Goal: Task Accomplishment & Management: Complete application form

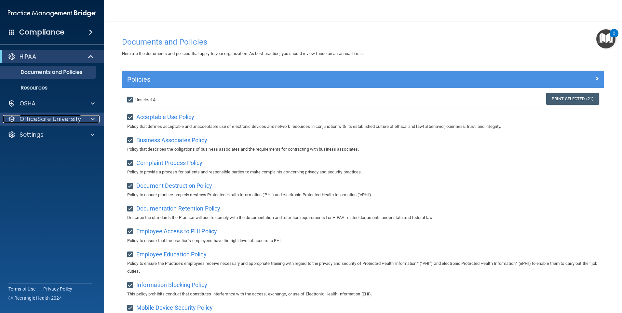
click at [94, 119] on span at bounding box center [93, 119] width 4 height 8
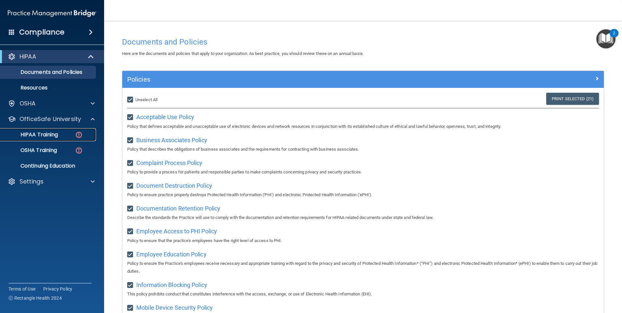
click at [70, 133] on div "HIPAA Training" at bounding box center [48, 134] width 89 height 7
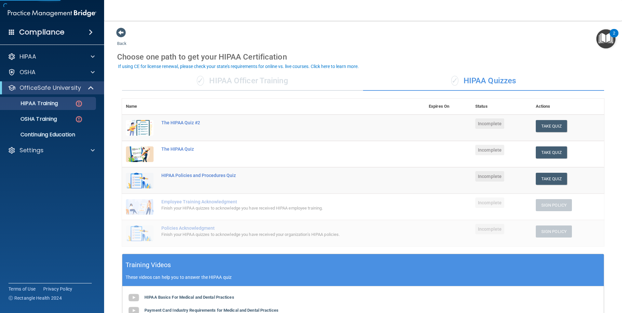
click at [214, 129] on td "The HIPAA Quiz #2" at bounding box center [292, 128] width 268 height 27
click at [552, 128] on button "Take Quiz" at bounding box center [551, 126] width 31 height 12
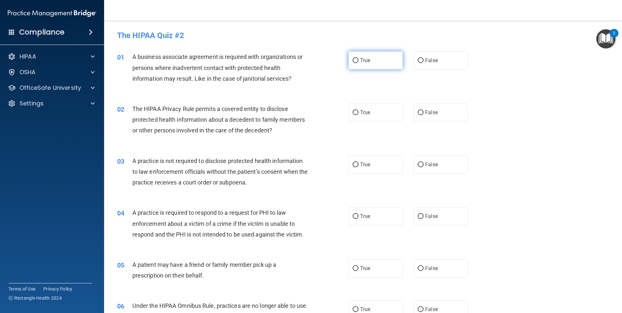
click at [353, 60] on input "True" at bounding box center [356, 60] width 6 height 5
radio input "true"
click at [418, 111] on input "False" at bounding box center [421, 112] width 6 height 5
radio input "true"
click at [418, 164] on input "False" at bounding box center [421, 164] width 6 height 5
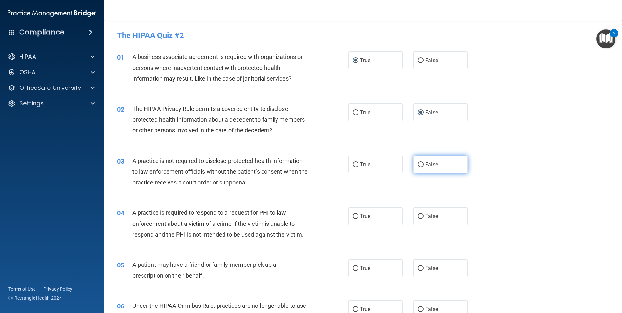
radio input "true"
click at [418, 219] on input "False" at bounding box center [421, 216] width 6 height 5
radio input "true"
click at [354, 269] on input "True" at bounding box center [356, 268] width 6 height 5
radio input "true"
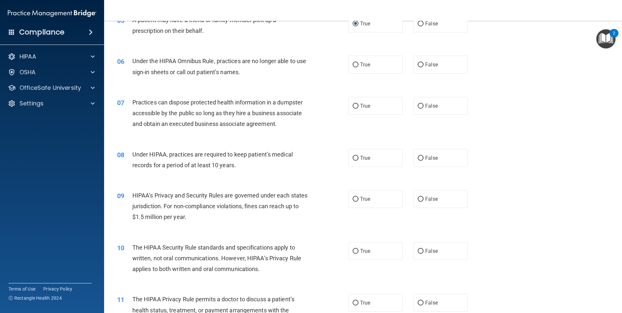
scroll to position [260, 0]
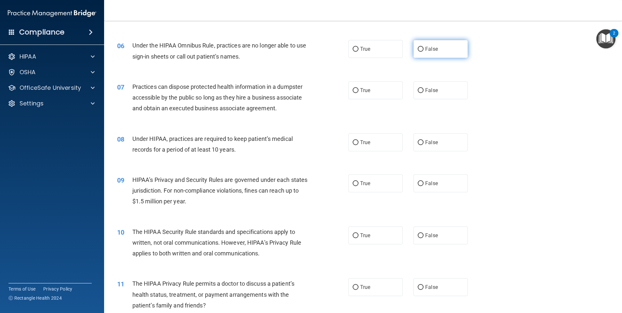
click at [416, 53] on label "False" at bounding box center [441, 49] width 54 height 18
click at [418, 52] on input "False" at bounding box center [421, 49] width 6 height 5
radio input "true"
click at [418, 90] on input "False" at bounding box center [421, 90] width 6 height 5
radio input "true"
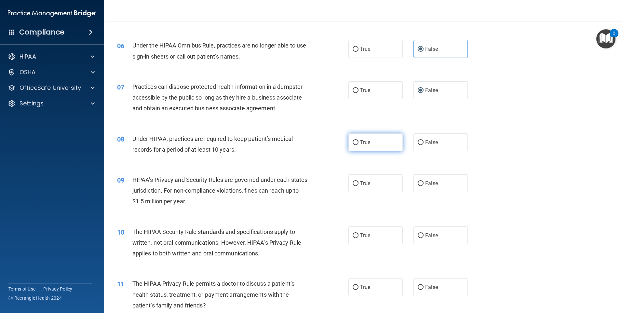
click at [353, 142] on input "True" at bounding box center [356, 142] width 6 height 5
radio input "true"
click at [419, 181] on input "False" at bounding box center [421, 183] width 6 height 5
radio input "true"
click at [353, 236] on input "True" at bounding box center [356, 235] width 6 height 5
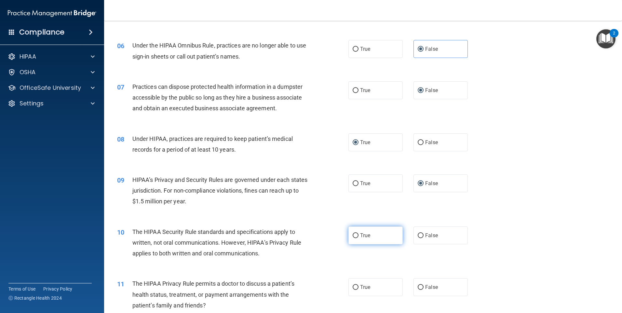
radio input "true"
click at [418, 289] on input "False" at bounding box center [421, 287] width 6 height 5
radio input "true"
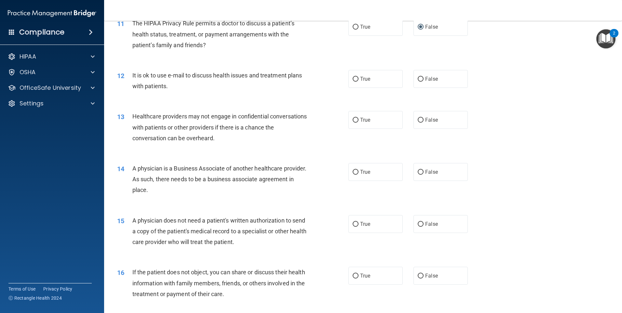
scroll to position [553, 0]
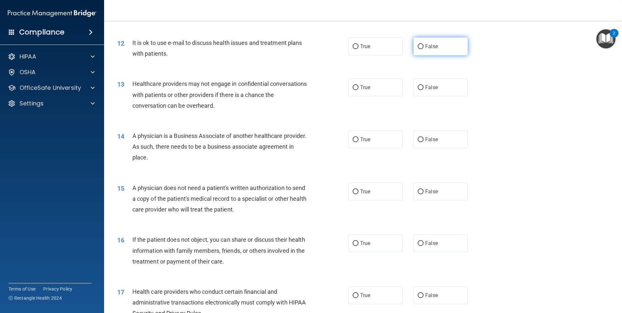
click at [418, 47] on input "False" at bounding box center [421, 46] width 6 height 5
radio input "true"
click at [354, 88] on input "True" at bounding box center [356, 87] width 6 height 5
radio input "true"
click at [353, 139] on input "True" at bounding box center [356, 139] width 6 height 5
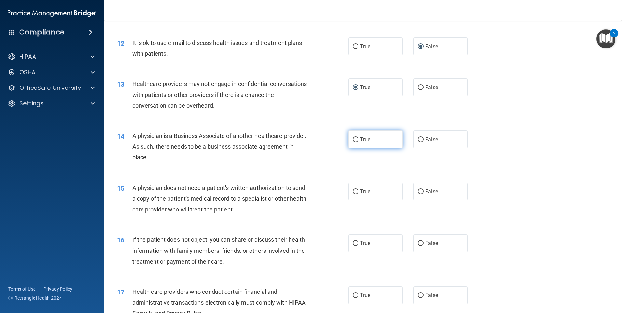
radio input "true"
click at [418, 190] on input "False" at bounding box center [421, 191] width 6 height 5
radio input "true"
click at [353, 242] on input "True" at bounding box center [356, 243] width 6 height 5
radio input "true"
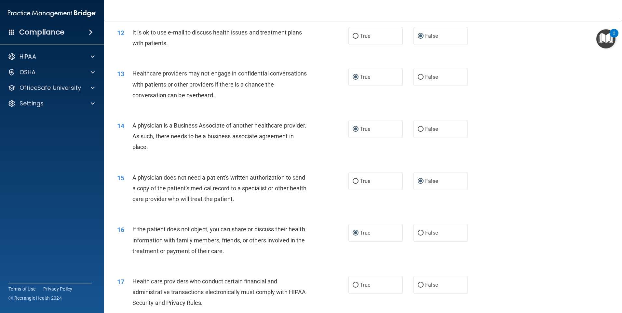
scroll to position [566, 0]
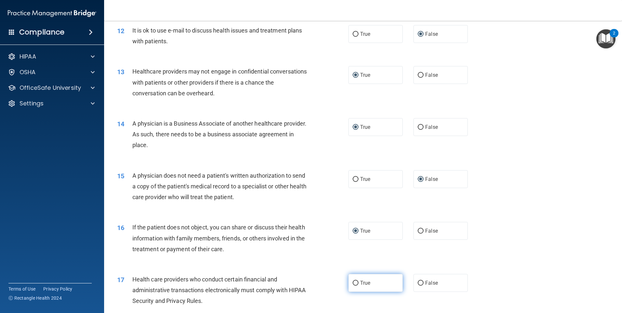
click at [353, 283] on input "True" at bounding box center [356, 283] width 6 height 5
radio input "true"
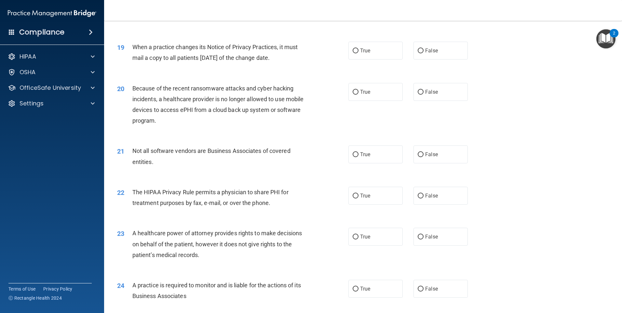
scroll to position [858, 0]
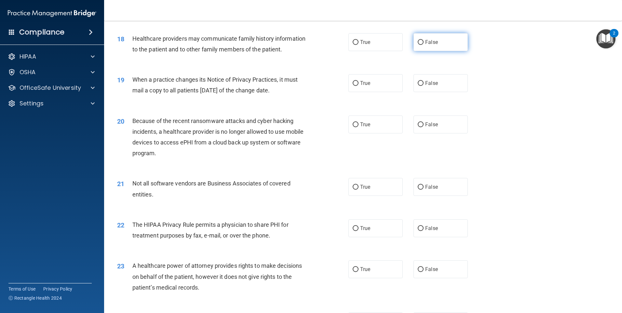
click at [419, 42] on input "False" at bounding box center [421, 42] width 6 height 5
radio input "true"
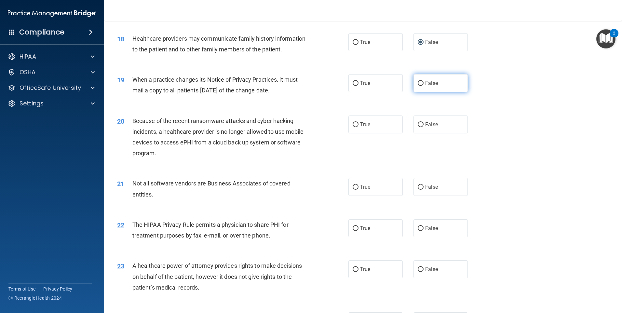
click at [418, 83] on input "False" at bounding box center [421, 83] width 6 height 5
radio input "true"
click at [353, 123] on input "True" at bounding box center [356, 124] width 6 height 5
radio input "true"
click at [353, 188] on input "True" at bounding box center [356, 187] width 6 height 5
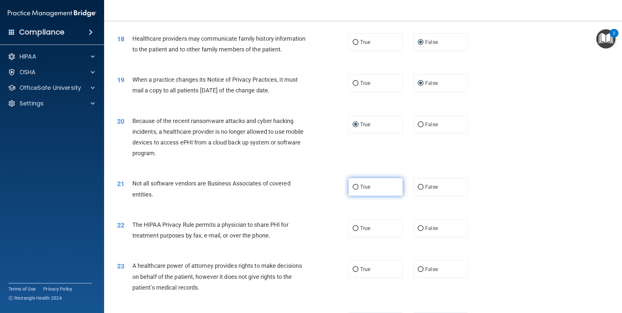
radio input "true"
click at [353, 230] on input "True" at bounding box center [356, 228] width 6 height 5
radio input "true"
click at [418, 271] on input "False" at bounding box center [421, 269] width 6 height 5
radio input "true"
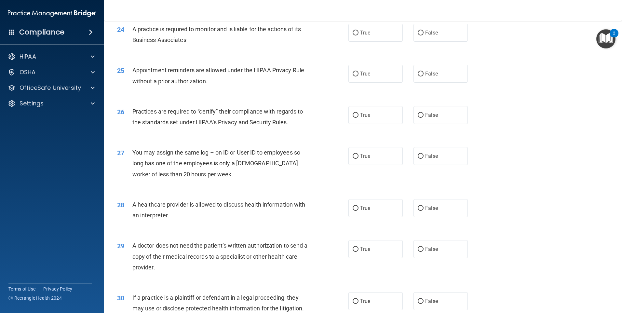
scroll to position [1151, 0]
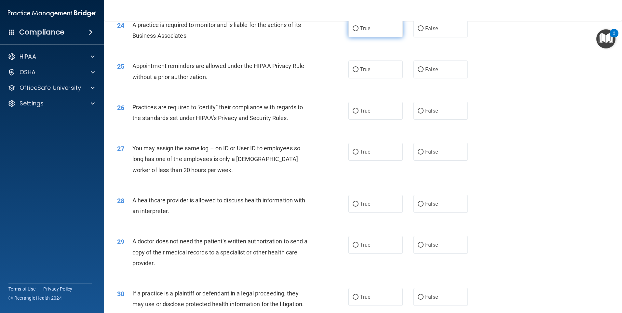
click at [353, 30] on input "True" at bounding box center [356, 28] width 6 height 5
radio input "true"
click at [353, 70] on input "True" at bounding box center [356, 69] width 6 height 5
radio input "true"
click at [355, 111] on input "True" at bounding box center [356, 111] width 6 height 5
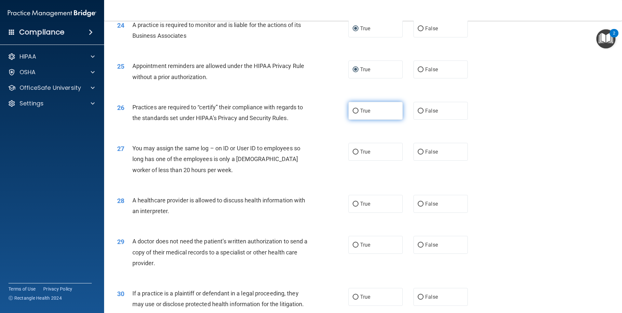
radio input "true"
click at [418, 151] on input "False" at bounding box center [421, 152] width 6 height 5
radio input "true"
click at [418, 202] on input "False" at bounding box center [421, 204] width 6 height 5
radio input "true"
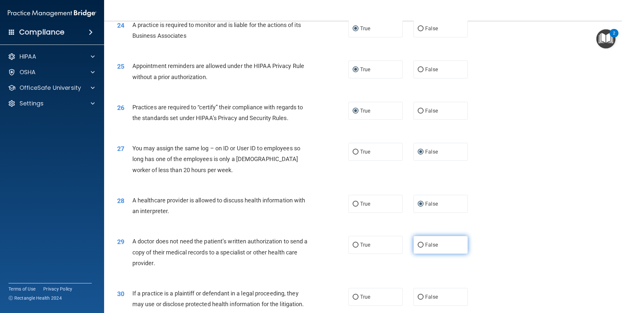
click at [418, 244] on input "False" at bounding box center [421, 245] width 6 height 5
radio input "true"
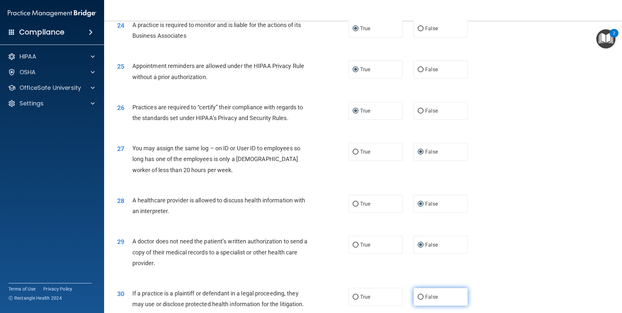
click at [418, 296] on input "False" at bounding box center [421, 297] width 6 height 5
radio input "true"
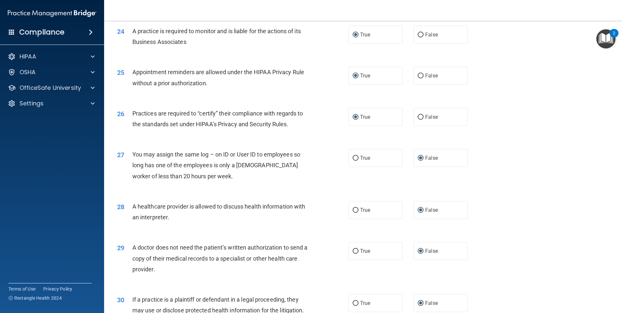
scroll to position [1202, 0]
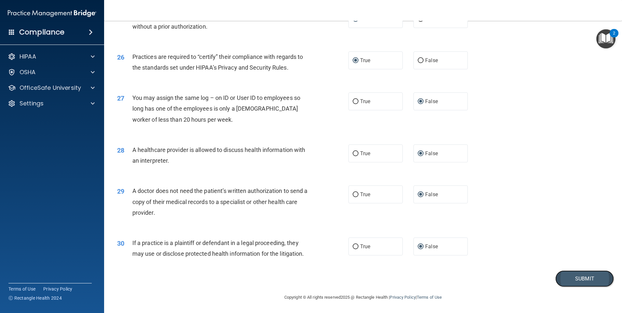
click at [583, 277] on button "Submit" at bounding box center [585, 278] width 59 height 17
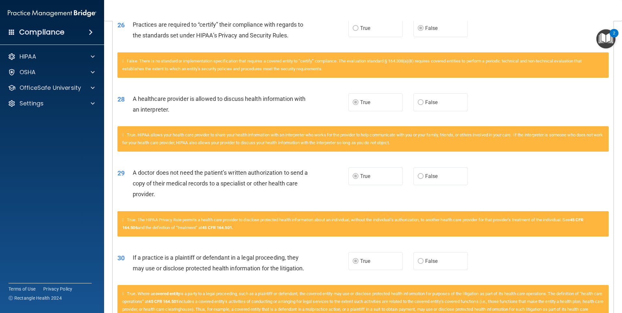
scroll to position [1134, 0]
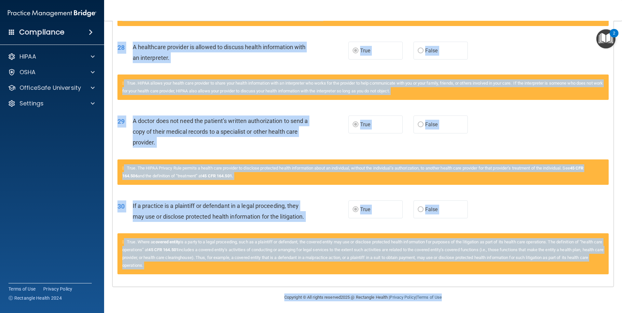
drag, startPoint x: 114, startPoint y: 121, endPoint x: 494, endPoint y: 322, distance: 429.9
click at [494, 313] on html "Compliance HIPAA Documents and Policies Report an Incident Business Associates …" at bounding box center [311, 156] width 622 height 313
click at [499, 45] on div "28 A healthcare provider is allowed to discuss health information with an inter…" at bounding box center [363, 54] width 501 height 41
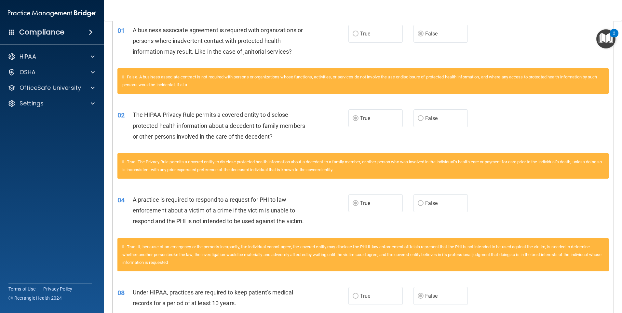
scroll to position [0, 0]
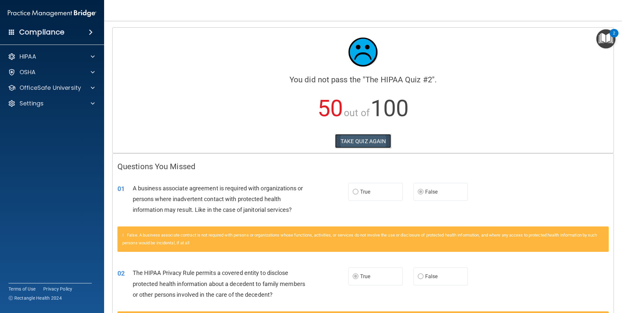
click at [364, 141] on button "TAKE QUIZ AGAIN" at bounding box center [363, 141] width 56 height 14
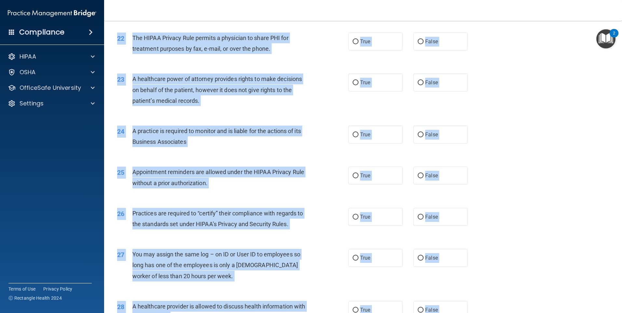
scroll to position [1202, 0]
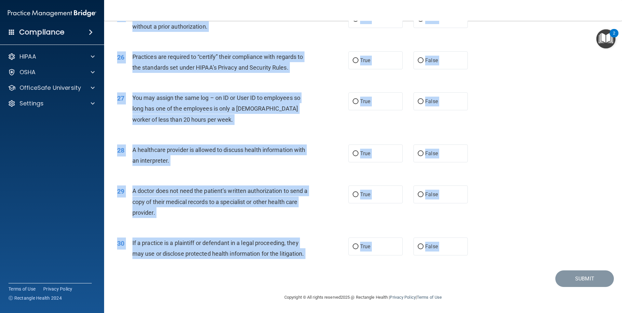
drag, startPoint x: 114, startPoint y: 32, endPoint x: 350, endPoint y: 281, distance: 342.5
click at [508, 54] on div "26 Practices are required to “certify” their compliance with regards to the sta…" at bounding box center [363, 63] width 502 height 41
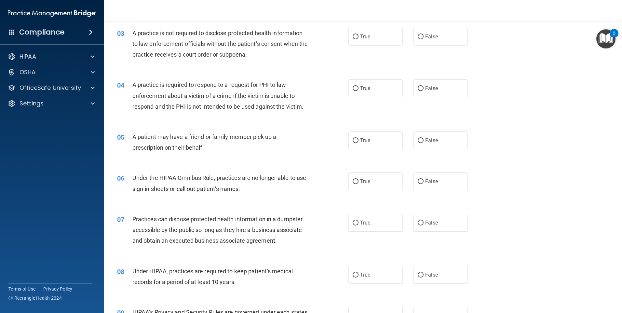
scroll to position [0, 0]
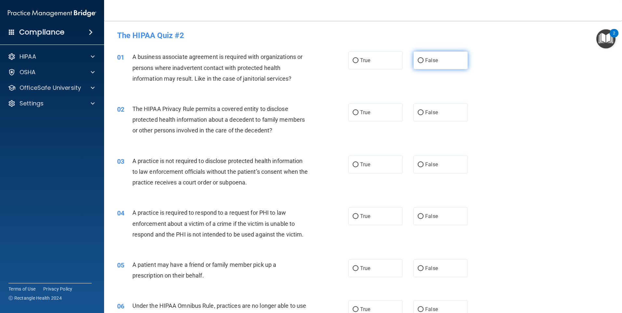
click at [418, 62] on input "False" at bounding box center [421, 60] width 6 height 5
radio input "true"
click at [353, 112] on input "True" at bounding box center [356, 112] width 6 height 5
radio input "true"
click at [418, 162] on input "False" at bounding box center [421, 164] width 6 height 5
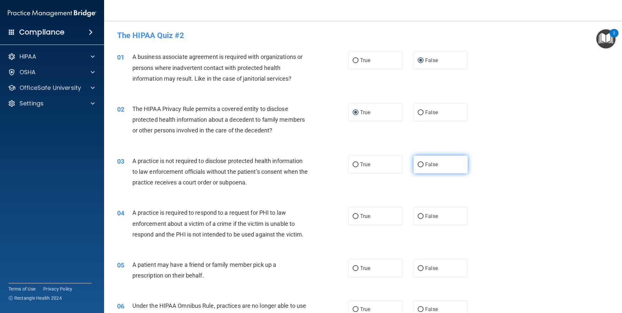
radio input "true"
click at [354, 217] on input "True" at bounding box center [356, 216] width 6 height 5
radio input "true"
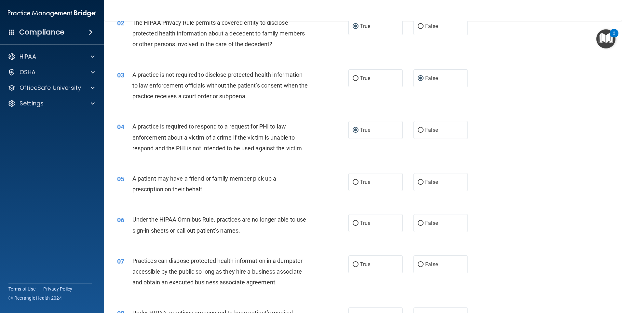
scroll to position [98, 0]
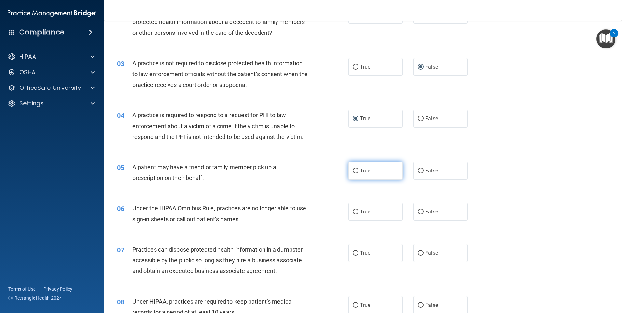
click at [353, 170] on input "True" at bounding box center [356, 171] width 6 height 5
radio input "true"
click at [418, 213] on input "False" at bounding box center [421, 212] width 6 height 5
radio input "true"
click at [418, 253] on input "False" at bounding box center [421, 253] width 6 height 5
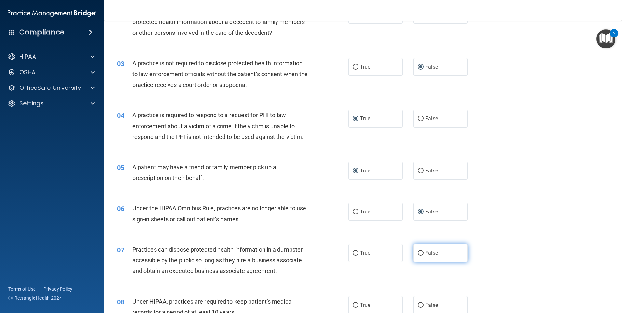
radio input "true"
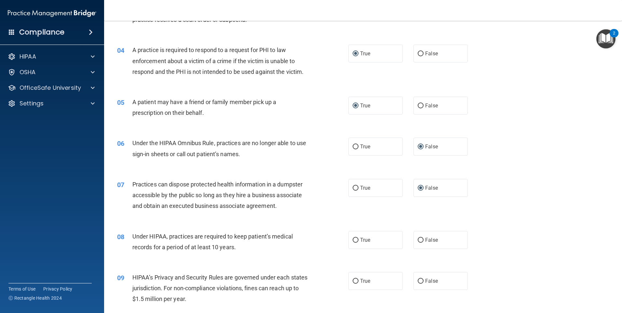
scroll to position [195, 0]
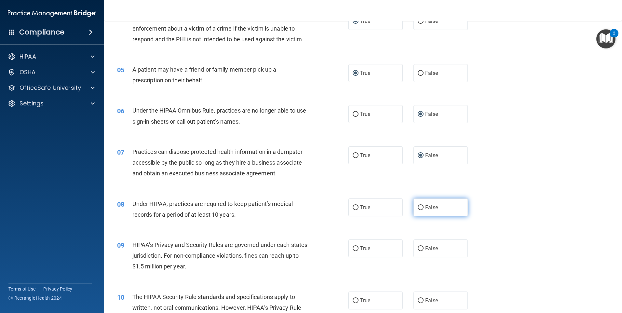
click at [418, 206] on input "False" at bounding box center [421, 207] width 6 height 5
radio input "true"
click at [419, 248] on input "False" at bounding box center [421, 248] width 6 height 5
radio input "true"
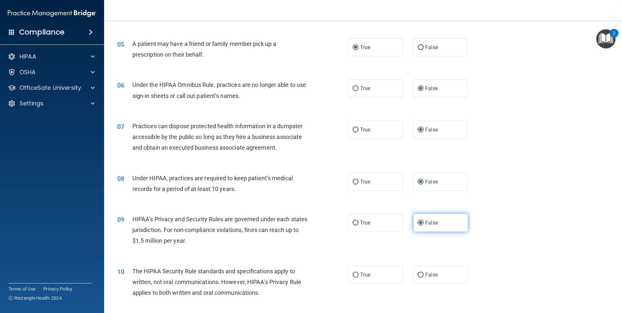
scroll to position [260, 0]
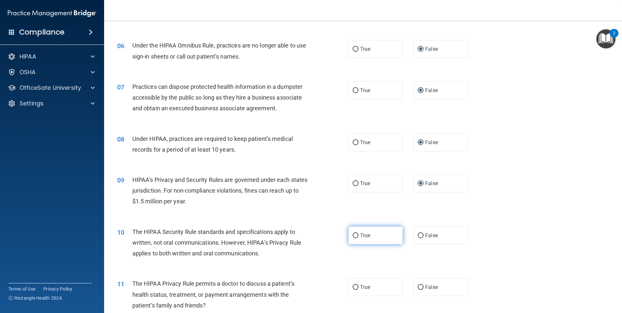
click at [355, 235] on input "True" at bounding box center [356, 235] width 6 height 5
radio input "true"
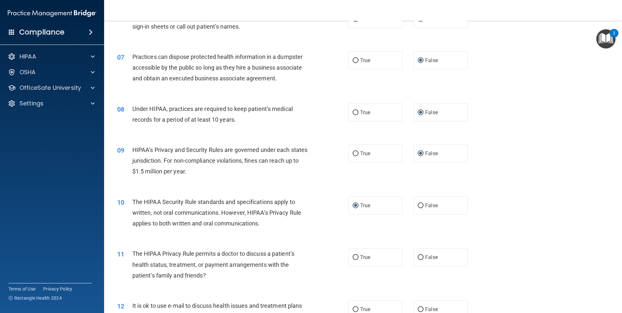
scroll to position [325, 0]
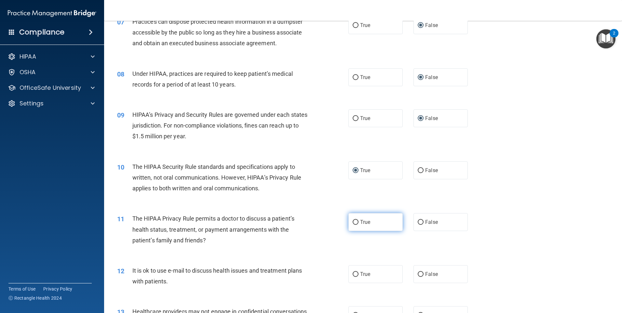
click at [354, 222] on input "True" at bounding box center [356, 222] width 6 height 5
radio input "true"
click at [353, 276] on input "True" at bounding box center [356, 274] width 6 height 5
radio input "true"
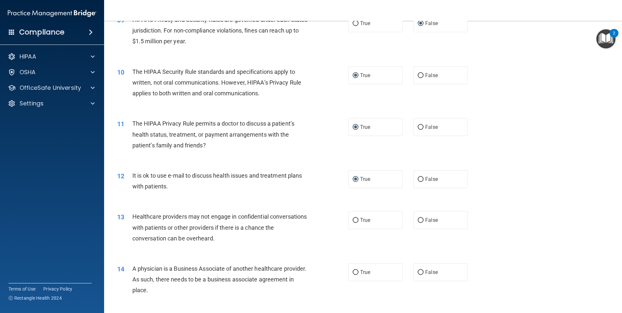
scroll to position [423, 0]
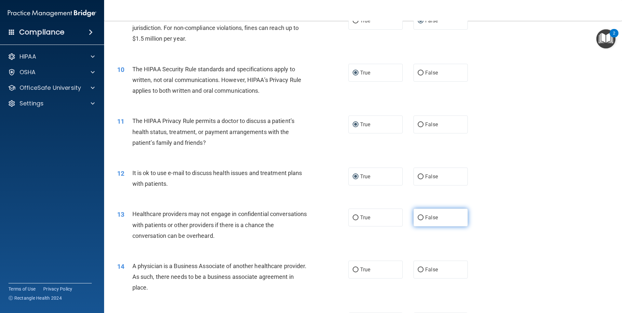
click at [420, 217] on input "False" at bounding box center [421, 217] width 6 height 5
radio input "true"
click at [419, 269] on input "False" at bounding box center [421, 270] width 6 height 5
radio input "true"
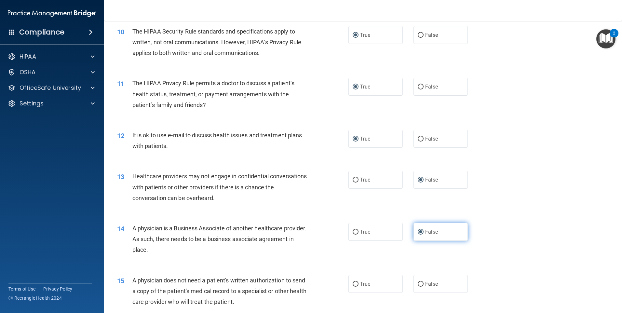
scroll to position [521, 0]
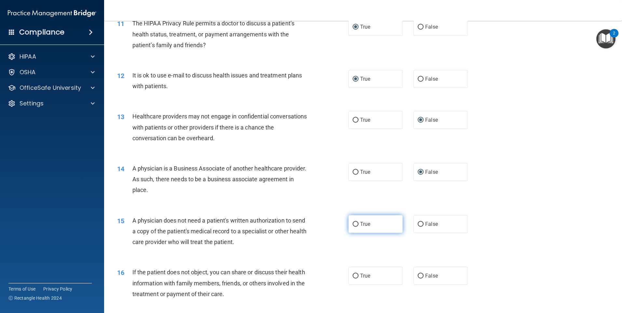
click at [353, 225] on input "True" at bounding box center [356, 224] width 6 height 5
radio input "true"
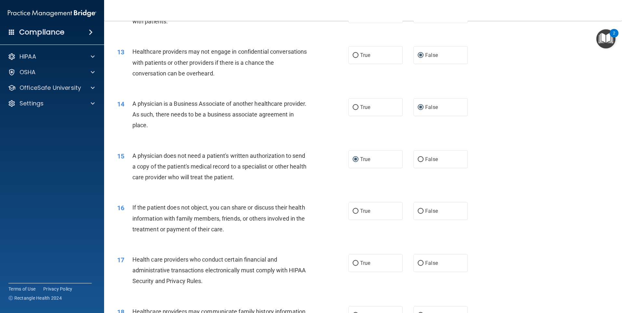
scroll to position [586, 0]
click at [353, 211] on input "True" at bounding box center [356, 211] width 6 height 5
radio input "true"
click at [353, 264] on input "True" at bounding box center [356, 263] width 6 height 5
radio input "true"
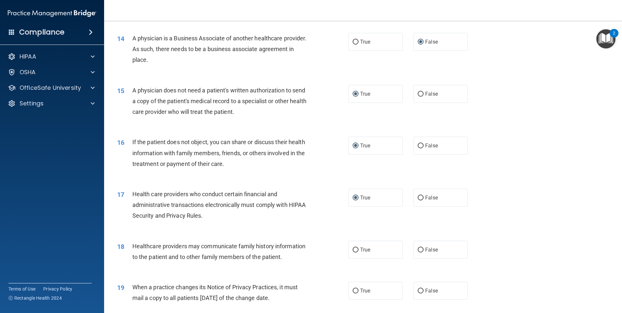
scroll to position [716, 0]
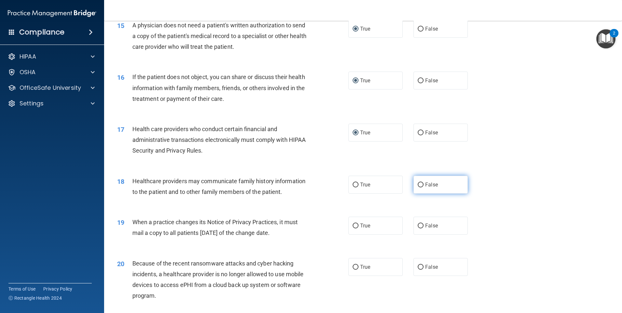
click at [418, 184] on input "False" at bounding box center [421, 185] width 6 height 5
radio input "true"
click at [418, 225] on input "False" at bounding box center [421, 226] width 6 height 5
radio input "true"
click at [418, 268] on input "False" at bounding box center [421, 267] width 6 height 5
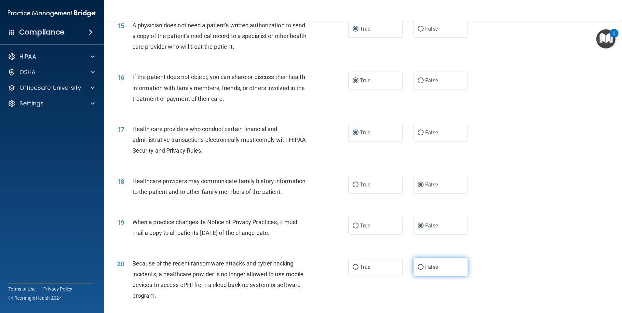
radio input "true"
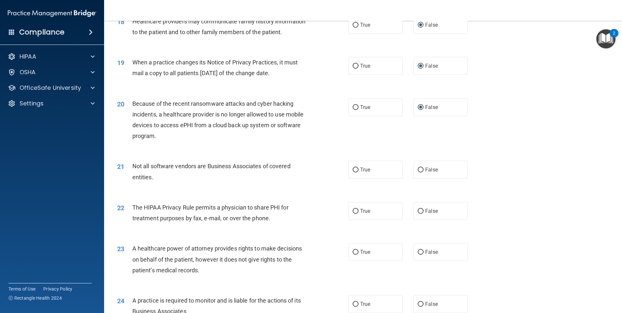
scroll to position [879, 0]
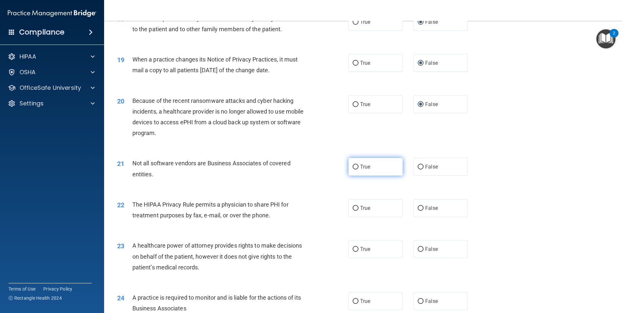
click at [353, 167] on input "True" at bounding box center [356, 167] width 6 height 5
radio input "true"
click at [355, 249] on input "True" at bounding box center [356, 249] width 6 height 5
radio input "true"
click at [356, 208] on label "True" at bounding box center [376, 208] width 54 height 18
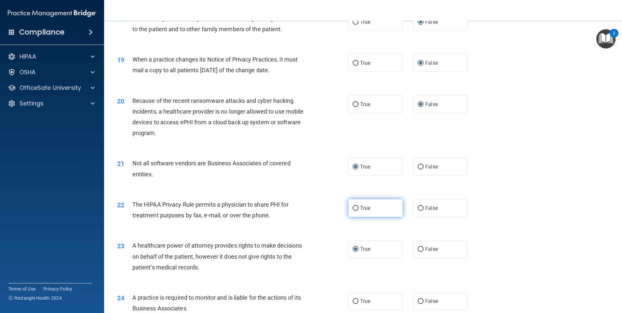
click at [356, 208] on input "True" at bounding box center [356, 208] width 6 height 5
radio input "true"
click at [419, 248] on input "False" at bounding box center [421, 249] width 6 height 5
radio input "true"
radio input "false"
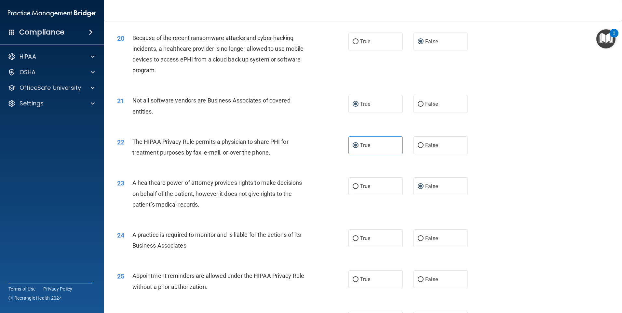
scroll to position [944, 0]
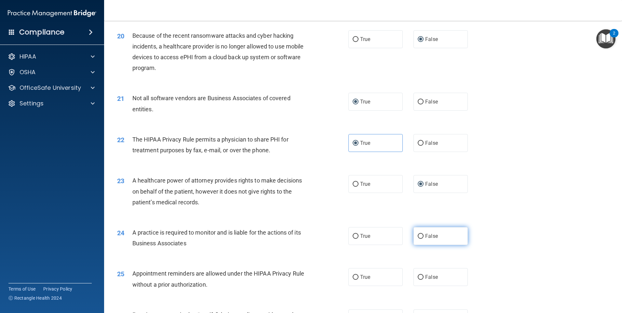
click at [418, 238] on input "False" at bounding box center [421, 236] width 6 height 5
radio input "true"
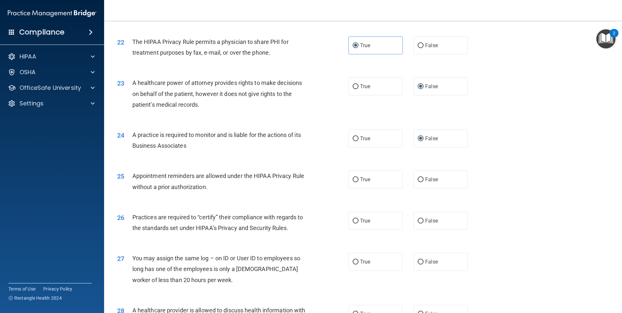
scroll to position [1106, 0]
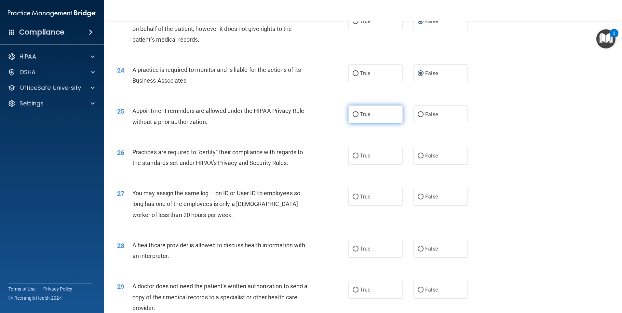
click at [353, 113] on input "True" at bounding box center [356, 114] width 6 height 5
radio input "true"
click at [418, 156] on input "False" at bounding box center [421, 156] width 6 height 5
radio input "true"
click at [354, 250] on input "True" at bounding box center [356, 249] width 6 height 5
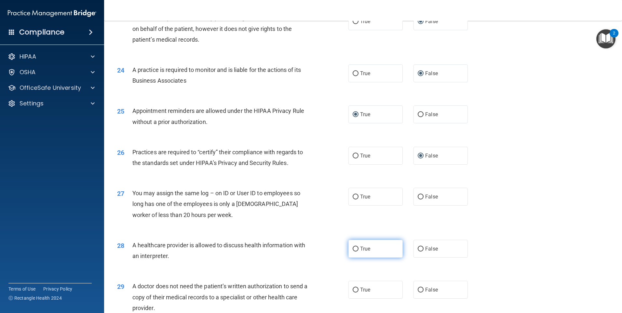
radio input "true"
click at [418, 195] on input "False" at bounding box center [421, 197] width 6 height 5
radio input "true"
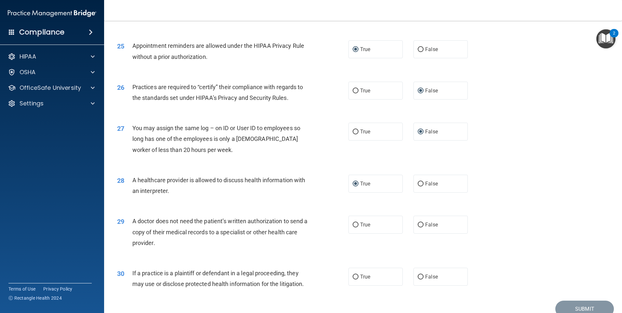
scroll to position [1202, 0]
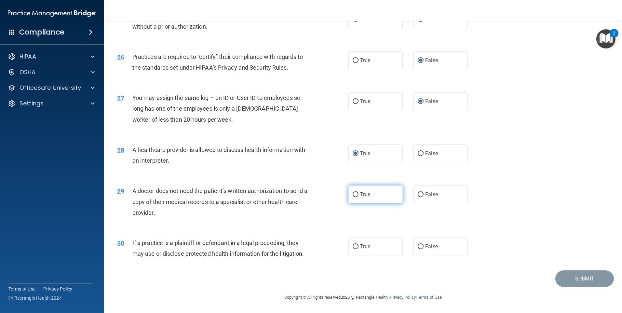
click at [355, 194] on input "True" at bounding box center [356, 194] width 6 height 5
radio input "true"
click at [353, 244] on input "True" at bounding box center [356, 246] width 6 height 5
radio input "true"
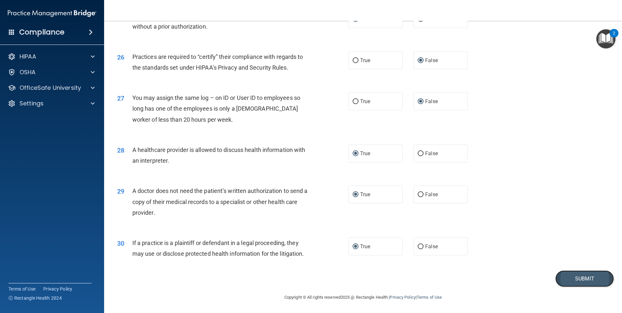
click at [576, 279] on button "Submit" at bounding box center [585, 278] width 59 height 17
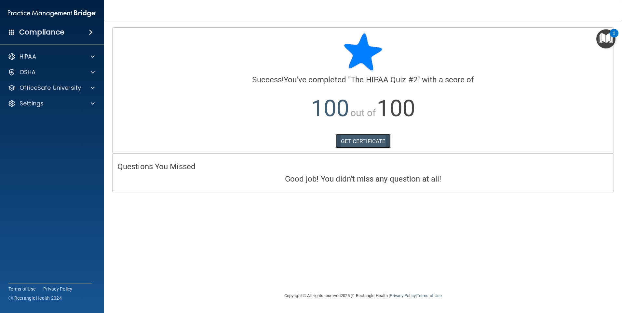
click at [364, 140] on link "GET CERTIFICATE" at bounding box center [364, 141] width 56 height 14
click at [88, 59] on div at bounding box center [92, 57] width 16 height 8
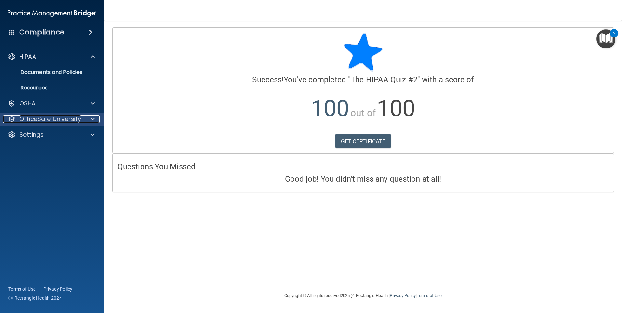
click at [89, 117] on div at bounding box center [92, 119] width 16 height 8
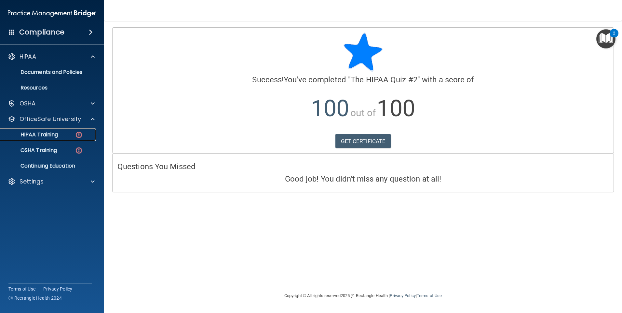
click at [78, 133] on img at bounding box center [79, 135] width 8 height 8
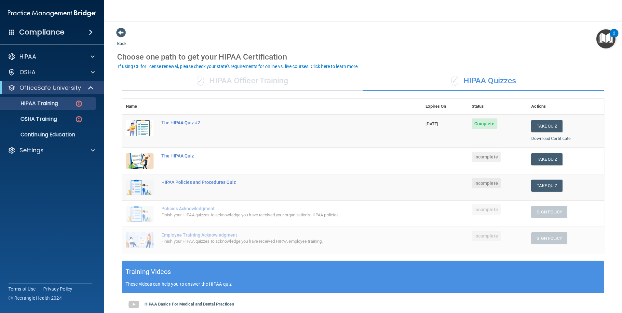
click at [173, 154] on div "The HIPAA Quiz" at bounding box center [275, 155] width 228 height 5
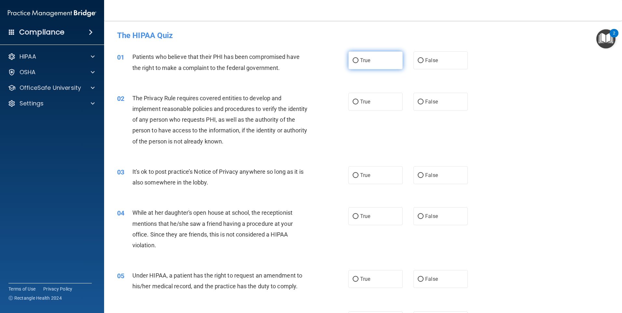
click at [353, 60] on input "True" at bounding box center [356, 60] width 6 height 5
radio input "true"
drag, startPoint x: 117, startPoint y: 34, endPoint x: 194, endPoint y: 32, distance: 76.8
click at [194, 32] on h4 "The HIPAA Quiz" at bounding box center [363, 35] width 492 height 8
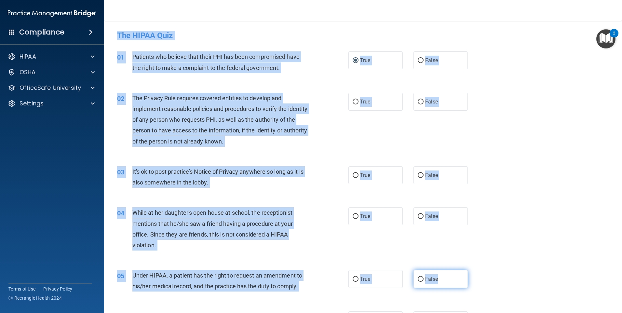
drag, startPoint x: 113, startPoint y: 33, endPoint x: 440, endPoint y: 281, distance: 410.3
drag, startPoint x: 307, startPoint y: 282, endPoint x: 289, endPoint y: 294, distance: 21.2
drag, startPoint x: 289, startPoint y: 294, endPoint x: 277, endPoint y: 280, distance: 18.2
click at [109, 42] on main "- The HIPAA Quiz This quiz doesn’t expire until . Are you sure you want to take…" at bounding box center [363, 167] width 518 height 292
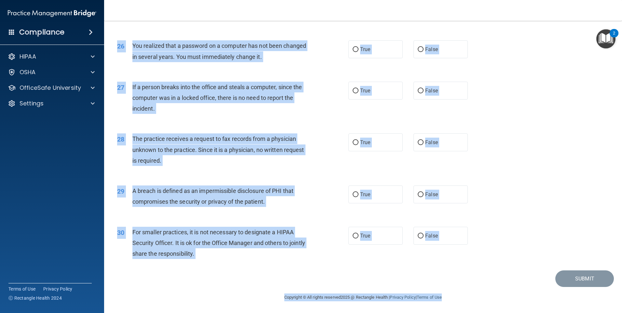
scroll to position [1238, 0]
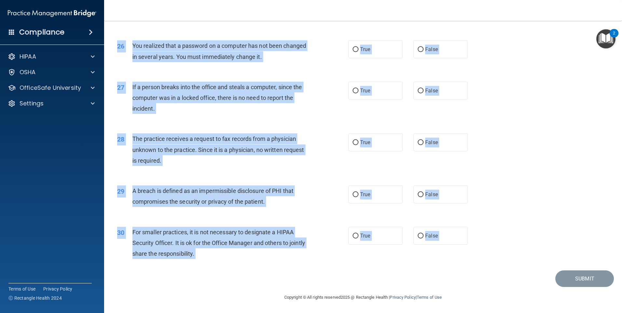
drag, startPoint x: 111, startPoint y: 35, endPoint x: 472, endPoint y: 275, distance: 433.2
click at [472, 275] on main "- The HIPAA Quiz This quiz doesn’t expire until . Are you sure you want to take…" at bounding box center [363, 167] width 518 height 292
click at [583, 195] on div "29 A breach is defined as an impermissible disclosure of PHI that compromises t…" at bounding box center [363, 197] width 502 height 41
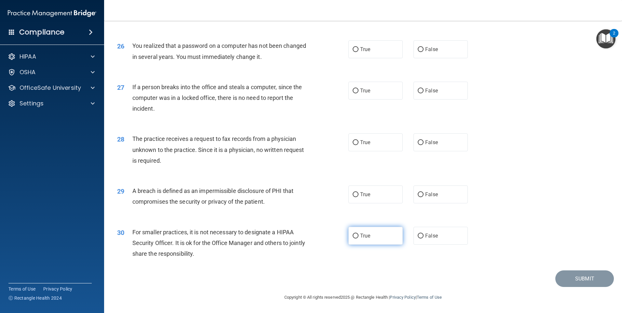
click at [354, 236] on input "True" at bounding box center [356, 236] width 6 height 5
radio input "true"
click at [356, 197] on input "True" at bounding box center [356, 194] width 6 height 5
radio input "true"
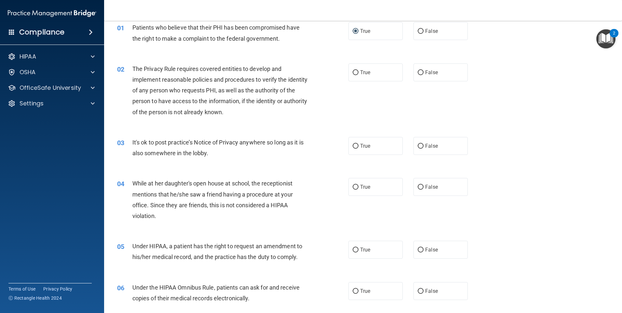
scroll to position [0, 0]
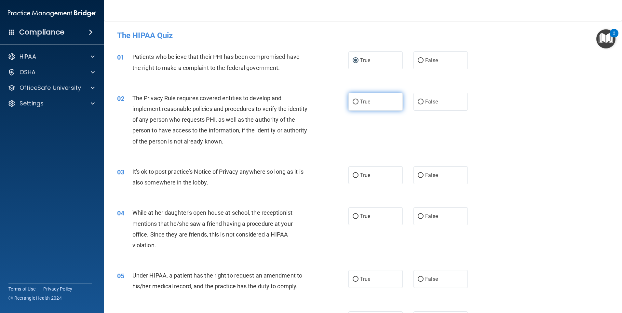
click at [353, 101] on input "True" at bounding box center [356, 102] width 6 height 5
radio input "true"
click at [353, 174] on input "True" at bounding box center [356, 175] width 6 height 5
radio input "true"
click at [418, 215] on input "False" at bounding box center [421, 216] width 6 height 5
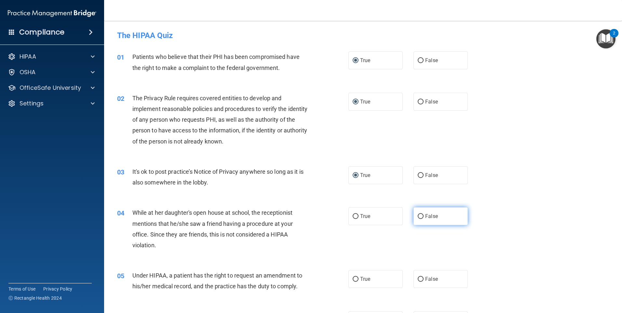
radio input "true"
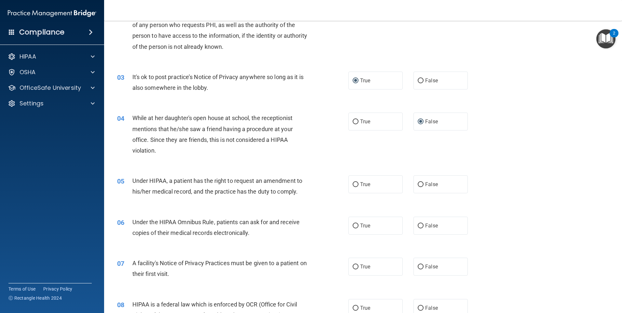
scroll to position [98, 0]
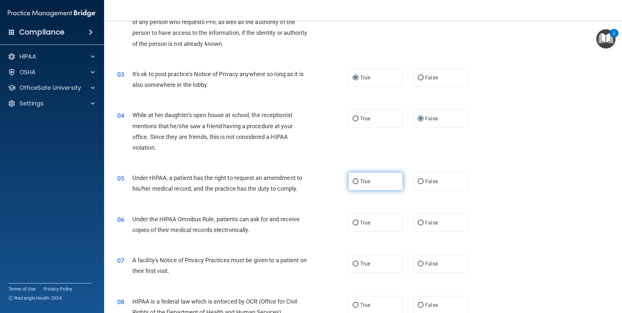
click at [353, 183] on input "True" at bounding box center [356, 181] width 6 height 5
radio input "true"
click at [354, 222] on input "True" at bounding box center [356, 223] width 6 height 5
radio input "true"
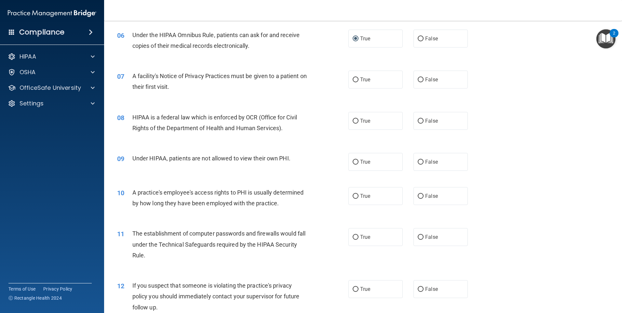
scroll to position [285, 0]
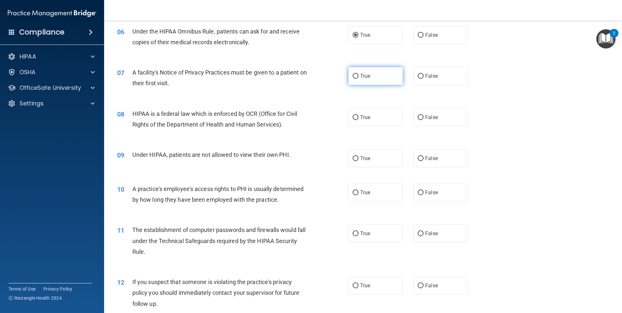
click at [354, 77] on input "True" at bounding box center [356, 76] width 6 height 5
radio input "true"
click at [353, 116] on input "True" at bounding box center [356, 117] width 6 height 5
radio input "true"
click at [418, 157] on input "False" at bounding box center [421, 158] width 6 height 5
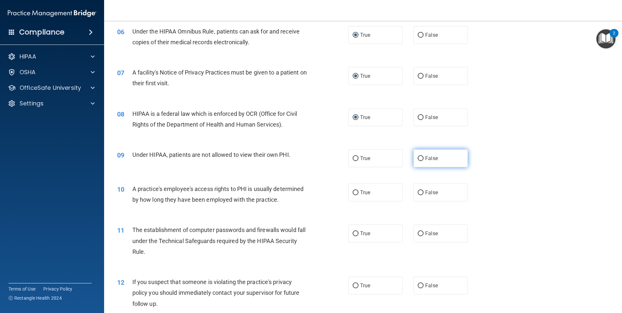
radio input "true"
click at [418, 193] on input "False" at bounding box center [421, 192] width 6 height 5
radio input "true"
click at [353, 233] on input "True" at bounding box center [356, 233] width 6 height 5
radio input "true"
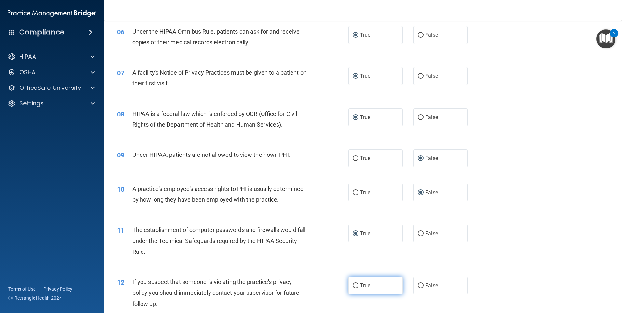
click at [353, 285] on input "True" at bounding box center [356, 285] width 6 height 5
radio input "true"
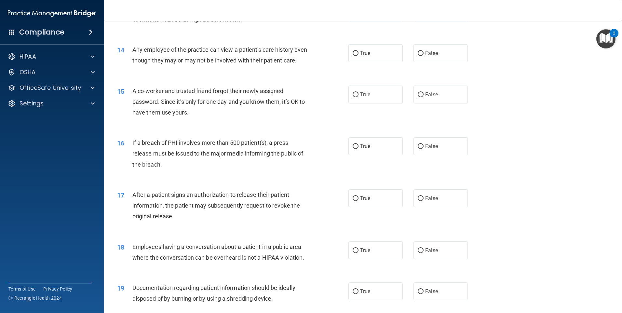
scroll to position [578, 0]
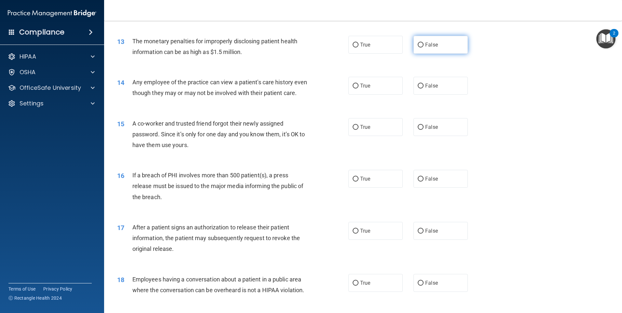
click at [418, 43] on input "False" at bounding box center [421, 45] width 6 height 5
radio input "true"
click at [418, 130] on input "False" at bounding box center [421, 127] width 6 height 5
radio input "true"
click at [419, 85] on input "False" at bounding box center [421, 86] width 6 height 5
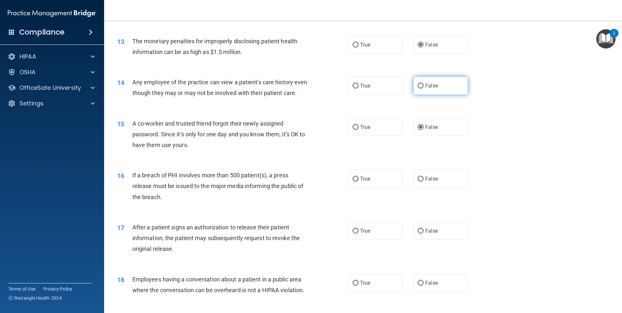
radio input "true"
click at [353, 182] on input "True" at bounding box center [356, 179] width 6 height 5
radio input "true"
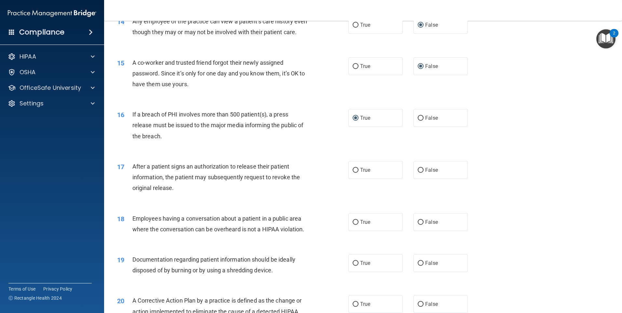
scroll to position [643, 0]
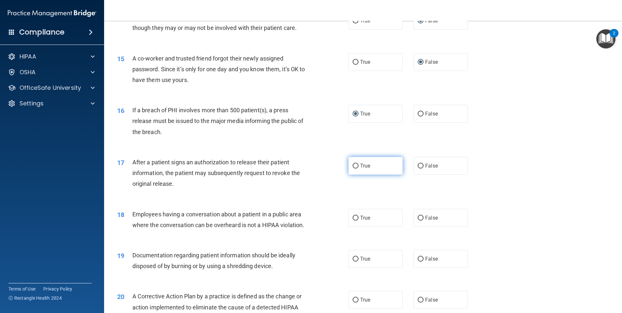
click at [353, 169] on input "True" at bounding box center [356, 166] width 6 height 5
radio input "true"
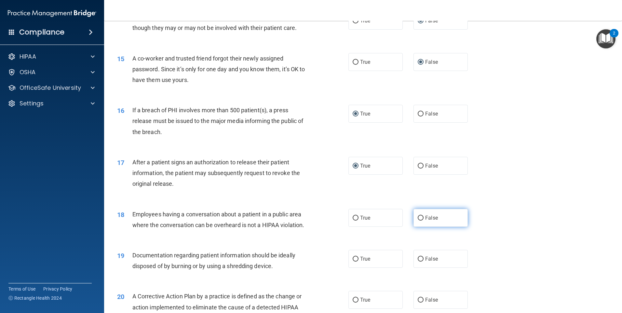
click at [420, 221] on input "False" at bounding box center [421, 218] width 6 height 5
radio input "true"
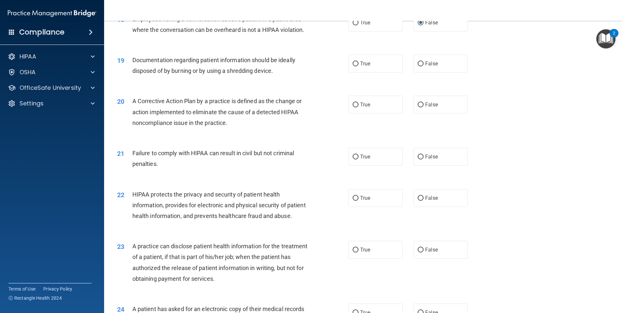
scroll to position [871, 0]
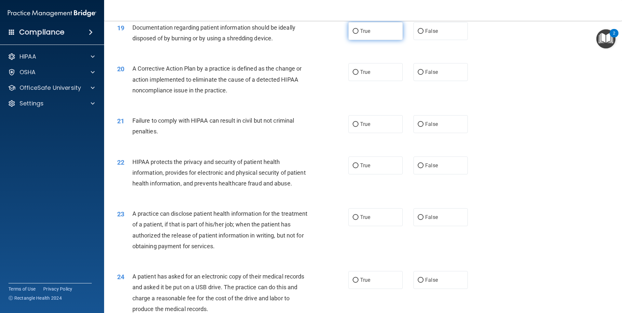
click at [353, 34] on input "True" at bounding box center [356, 31] width 6 height 5
radio input "true"
click at [353, 75] on input "True" at bounding box center [356, 72] width 6 height 5
radio input "true"
click at [418, 127] on input "False" at bounding box center [421, 124] width 6 height 5
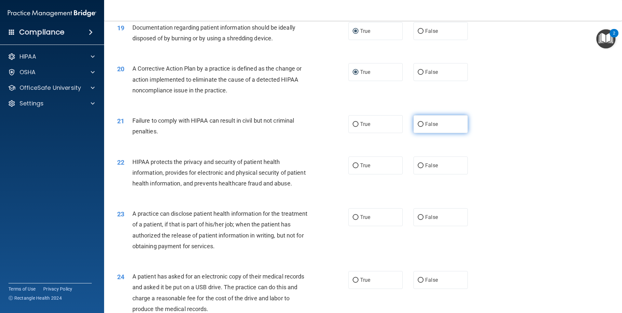
radio input "true"
click at [353, 168] on input "True" at bounding box center [356, 165] width 6 height 5
radio input "true"
click at [353, 220] on input "True" at bounding box center [356, 217] width 6 height 5
radio input "true"
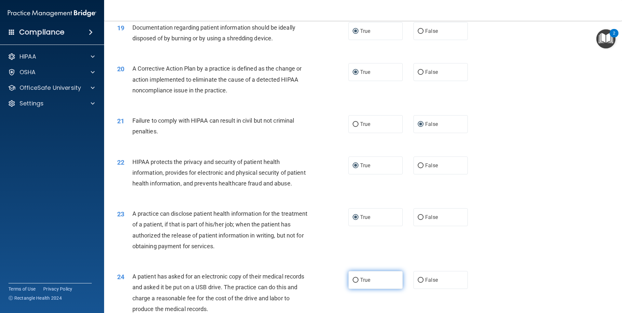
click at [355, 283] on input "True" at bounding box center [356, 280] width 6 height 5
radio input "true"
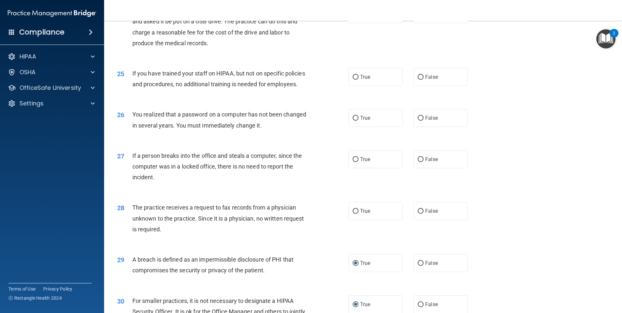
scroll to position [1197, 0]
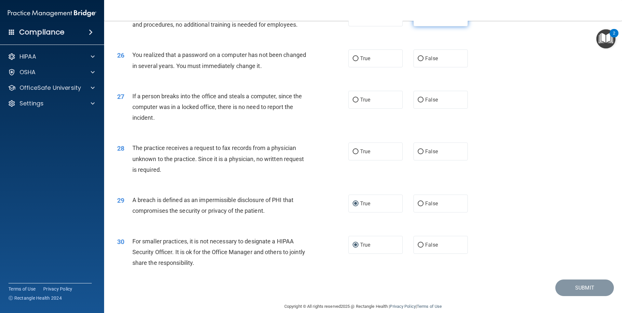
click at [418, 20] on input "False" at bounding box center [421, 17] width 6 height 5
radio input "true"
click at [353, 61] on input "True" at bounding box center [356, 58] width 6 height 5
radio input "true"
click at [419, 103] on input "False" at bounding box center [421, 100] width 6 height 5
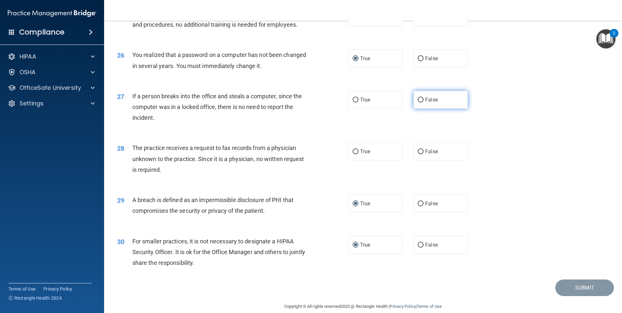
radio input "true"
click at [418, 154] on input "False" at bounding box center [421, 151] width 6 height 5
radio input "true"
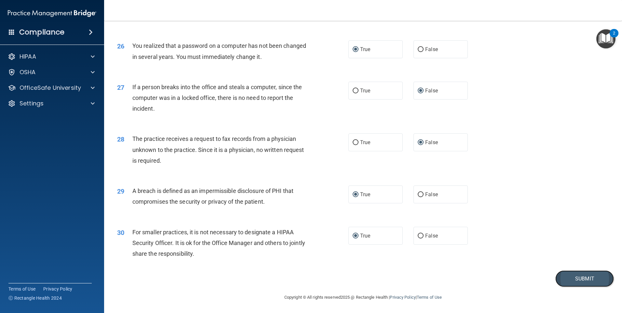
click at [570, 273] on button "Submit" at bounding box center [585, 278] width 59 height 17
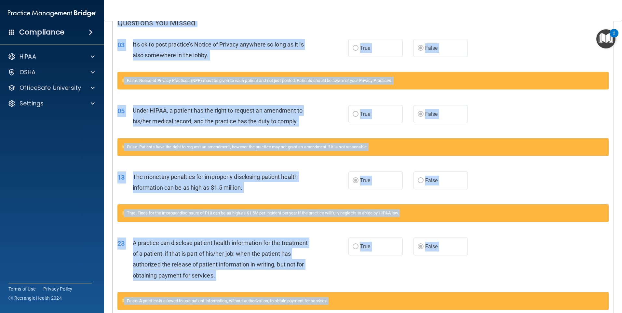
scroll to position [256, 0]
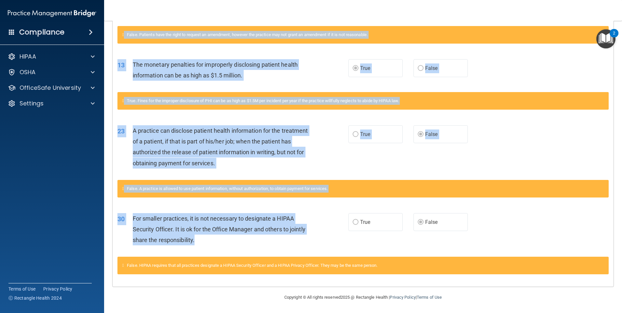
drag, startPoint x: 119, startPoint y: 131, endPoint x: 313, endPoint y: 248, distance: 226.7
click at [313, 248] on div "Questions You Missed 03 It's ok to post practice’s Notice of Privacy anywhere s…" at bounding box center [363, 91] width 501 height 389
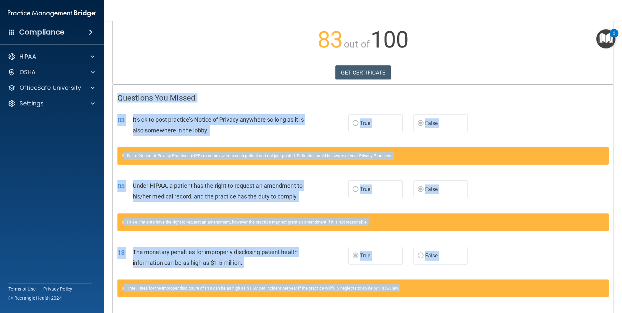
scroll to position [28, 0]
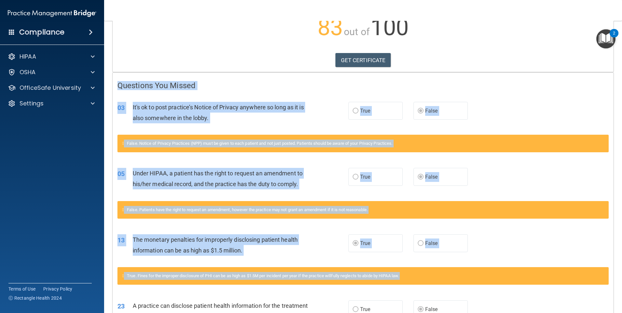
scroll to position [256, 0]
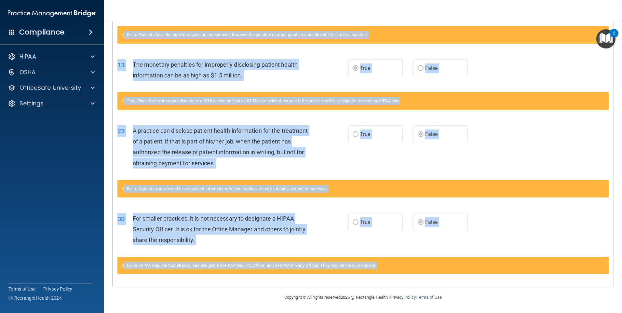
drag, startPoint x: 115, startPoint y: 138, endPoint x: 396, endPoint y: 269, distance: 310.3
click at [396, 269] on div "Questions You Missed 03 It's ok to post practice’s Notice of Privacy anywhere s…" at bounding box center [363, 91] width 501 height 389
drag, startPoint x: 396, startPoint y: 269, endPoint x: 375, endPoint y: 241, distance: 34.7
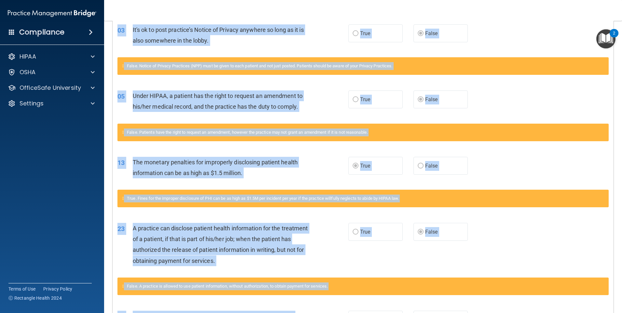
scroll to position [0, 0]
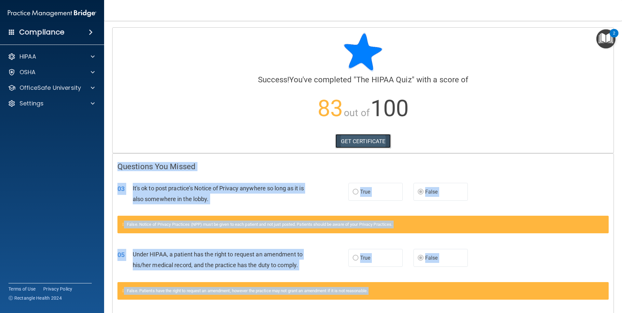
click at [353, 140] on link "GET CERTIFICATE" at bounding box center [364, 141] width 56 height 14
click at [90, 85] on div at bounding box center [92, 88] width 16 height 8
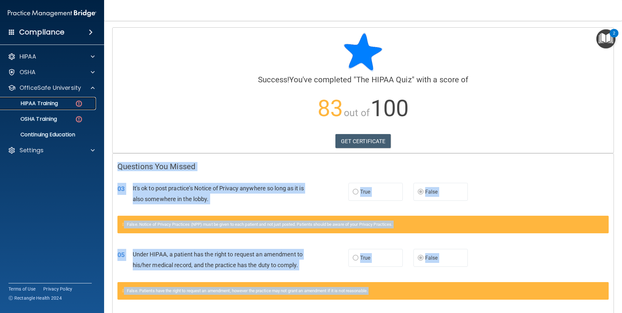
click at [79, 103] on img at bounding box center [79, 104] width 8 height 8
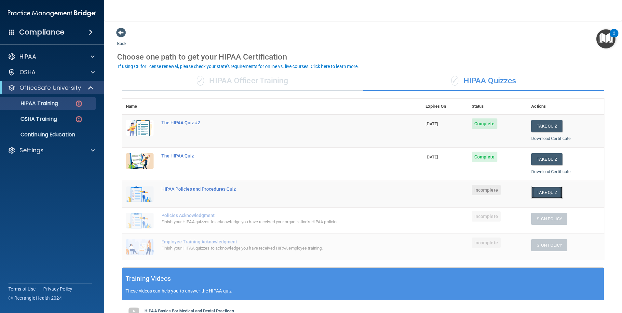
click at [546, 196] on button "Take Quiz" at bounding box center [546, 192] width 31 height 12
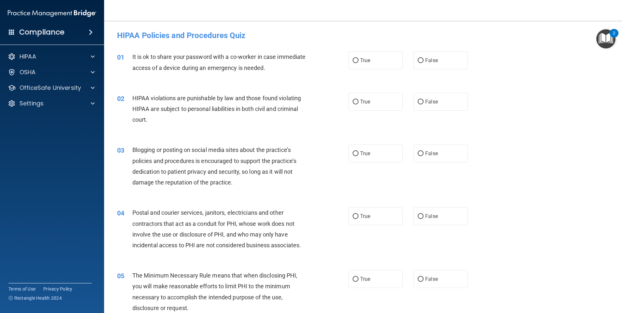
click at [124, 34] on h4 "HIPAA Policies and Procedures Quiz" at bounding box center [363, 35] width 492 height 8
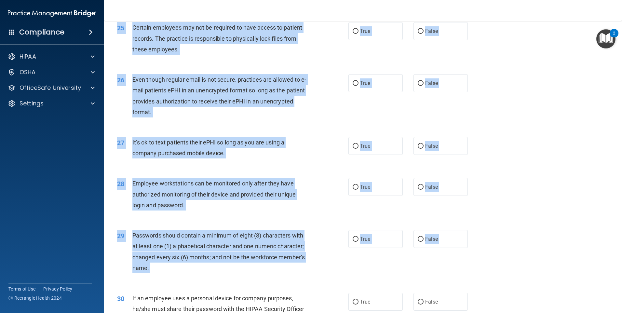
scroll to position [1321, 0]
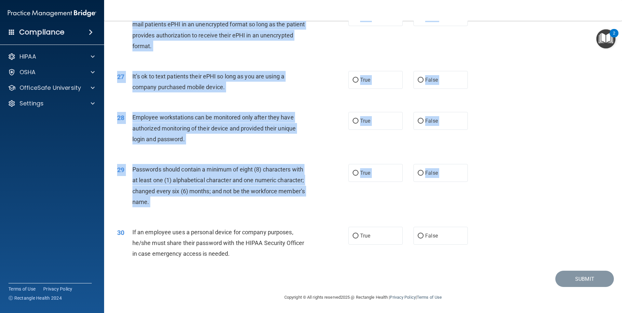
drag, startPoint x: 116, startPoint y: 35, endPoint x: 359, endPoint y: 250, distance: 324.6
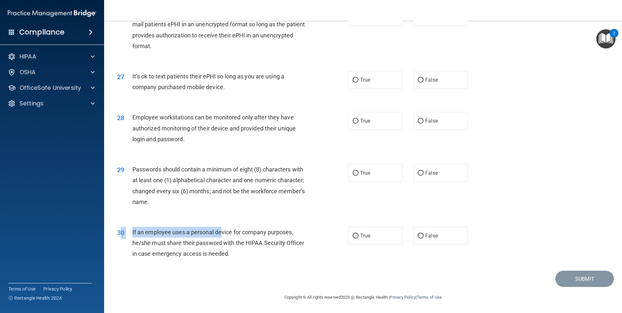
drag, startPoint x: 119, startPoint y: 234, endPoint x: 219, endPoint y: 227, distance: 99.8
click at [219, 227] on div "30 If an employee uses a personal device for company purposes, he/she must shar…" at bounding box center [232, 245] width 251 height 36
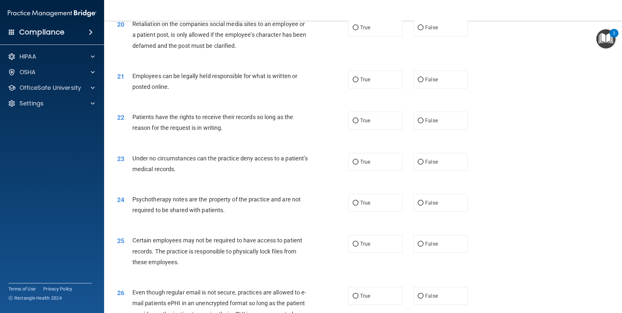
drag, startPoint x: 223, startPoint y: 195, endPoint x: 220, endPoint y: 181, distance: 14.4
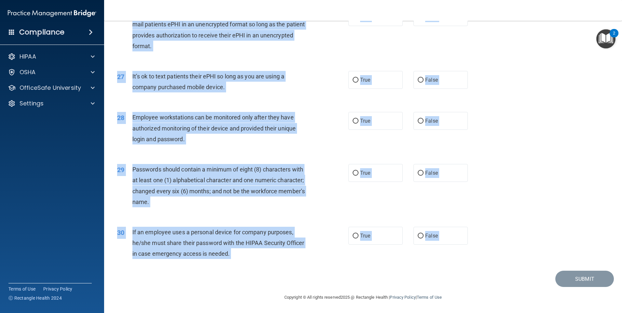
drag, startPoint x: 113, startPoint y: 38, endPoint x: 323, endPoint y: 275, distance: 317.2
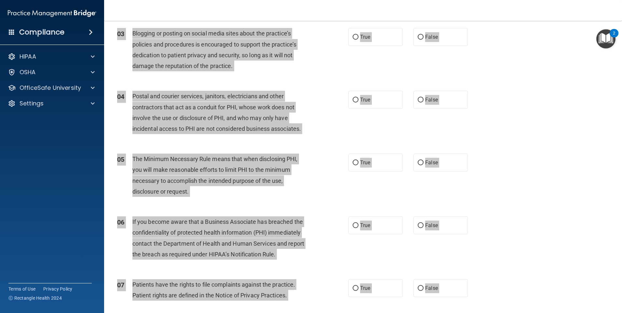
scroll to position [0, 0]
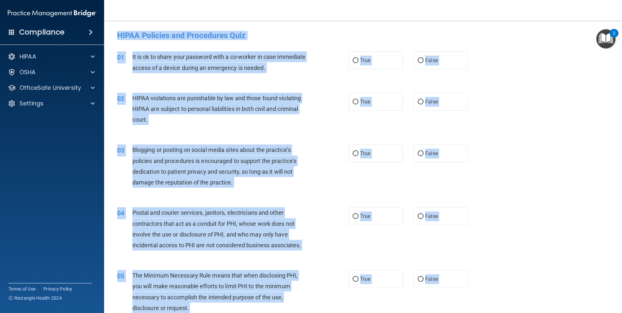
click at [511, 79] on div "01 It is ok to share your password with a co-worker in case immediate access of…" at bounding box center [363, 63] width 502 height 41
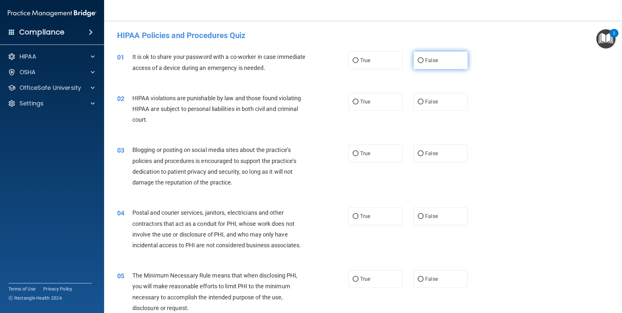
click at [418, 58] on input "False" at bounding box center [421, 60] width 6 height 5
radio input "true"
click at [353, 102] on input "True" at bounding box center [356, 102] width 6 height 5
radio input "true"
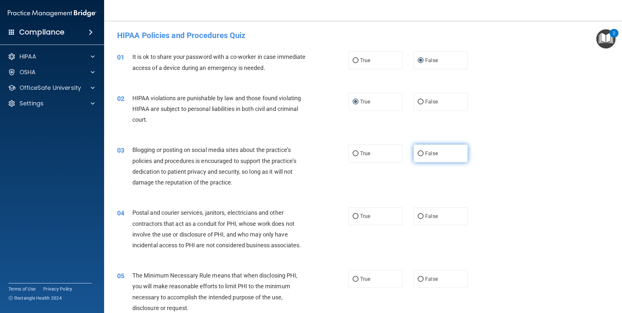
click at [419, 151] on input "False" at bounding box center [421, 153] width 6 height 5
radio input "true"
click at [353, 214] on input "True" at bounding box center [356, 216] width 6 height 5
radio input "true"
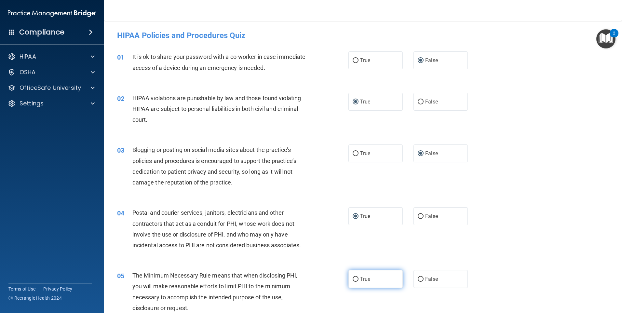
click at [353, 281] on input "True" at bounding box center [356, 279] width 6 height 5
radio input "true"
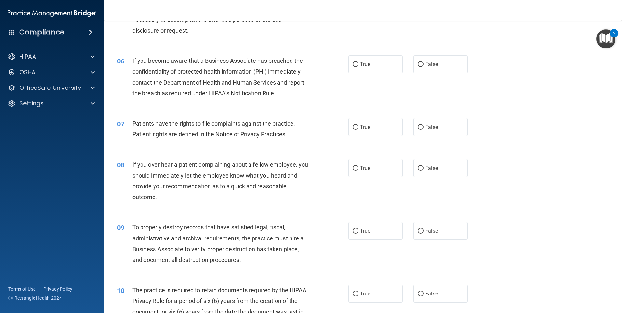
scroll to position [293, 0]
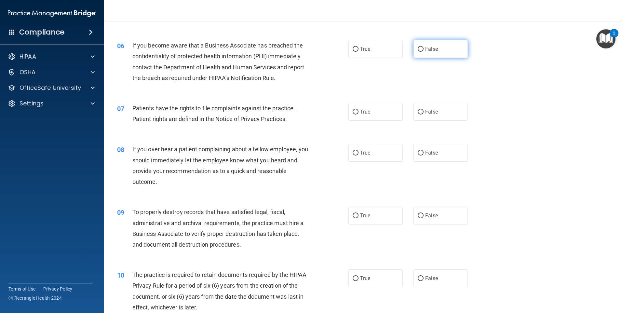
click at [420, 47] on input "False" at bounding box center [421, 49] width 6 height 5
radio input "true"
click at [353, 112] on input "True" at bounding box center [356, 112] width 6 height 5
radio input "true"
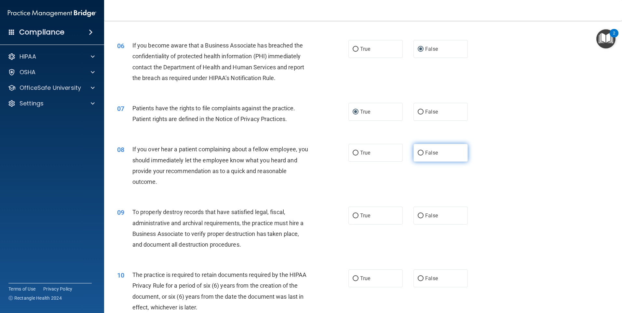
click at [418, 155] on input "False" at bounding box center [421, 153] width 6 height 5
radio input "true"
click at [353, 215] on input "True" at bounding box center [356, 215] width 6 height 5
radio input "true"
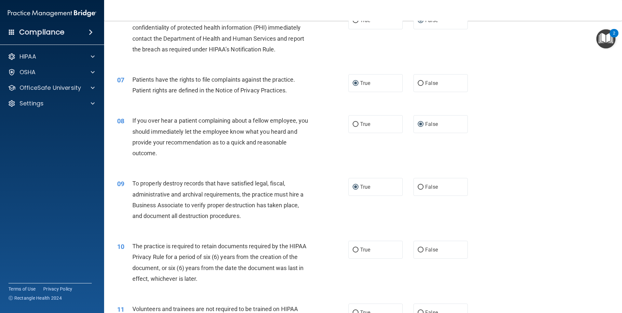
scroll to position [310, 0]
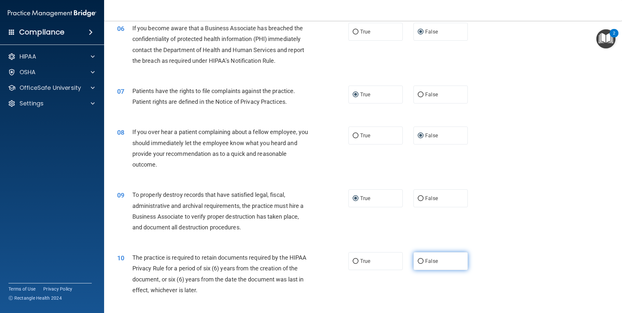
click at [418, 263] on input "False" at bounding box center [421, 261] width 6 height 5
radio input "true"
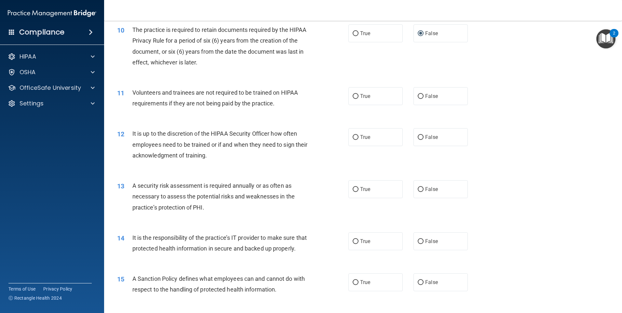
scroll to position [603, 0]
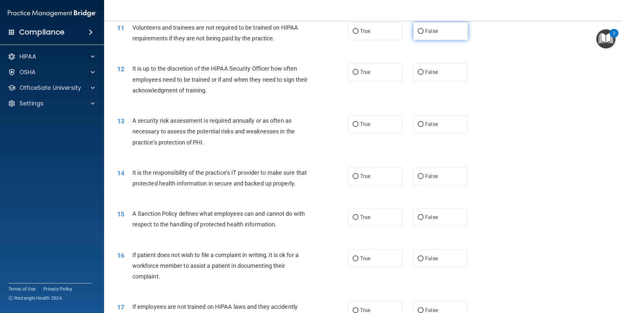
click at [418, 31] on input "False" at bounding box center [421, 31] width 6 height 5
radio input "true"
click at [418, 72] on input "False" at bounding box center [421, 72] width 6 height 5
radio input "true"
click at [419, 124] on input "False" at bounding box center [421, 124] width 6 height 5
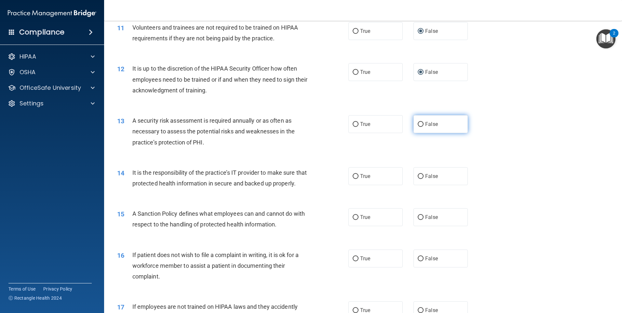
radio input "true"
click at [351, 173] on label "True" at bounding box center [376, 176] width 54 height 18
click at [353, 174] on input "True" at bounding box center [356, 176] width 6 height 5
radio input "true"
click at [353, 220] on input "True" at bounding box center [356, 217] width 6 height 5
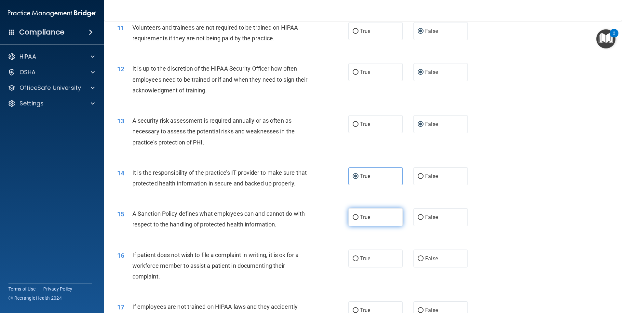
radio input "true"
click at [418, 261] on input "False" at bounding box center [421, 258] width 6 height 5
radio input "true"
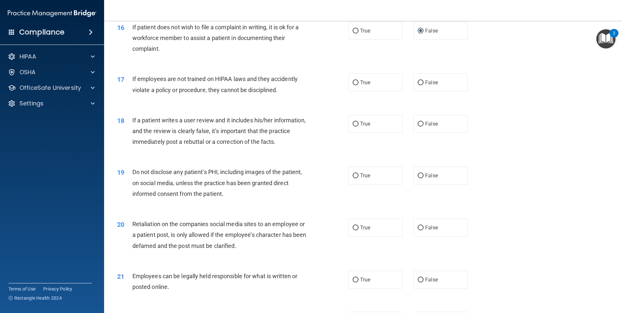
scroll to position [863, 0]
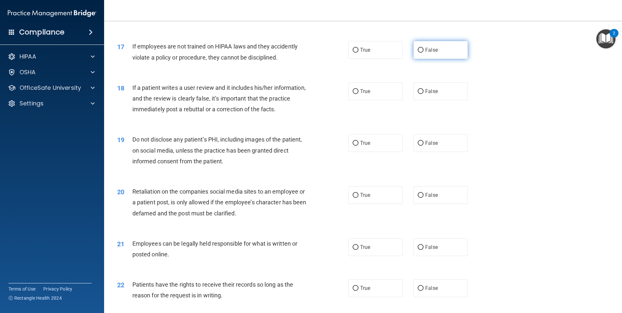
click at [419, 53] on input "False" at bounding box center [421, 50] width 6 height 5
radio input "true"
click at [353, 53] on input "True" at bounding box center [356, 50] width 6 height 5
radio input "true"
radio input "false"
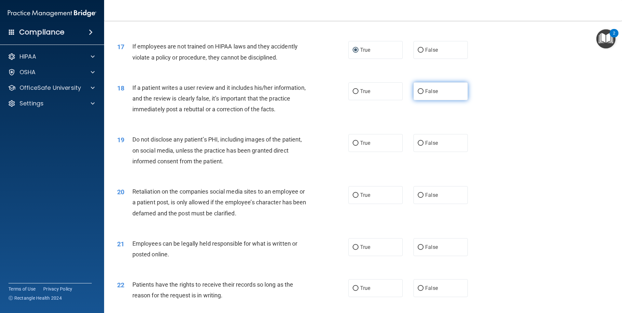
click at [418, 94] on input "False" at bounding box center [421, 91] width 6 height 5
radio input "true"
click at [353, 146] on input "True" at bounding box center [356, 143] width 6 height 5
radio input "true"
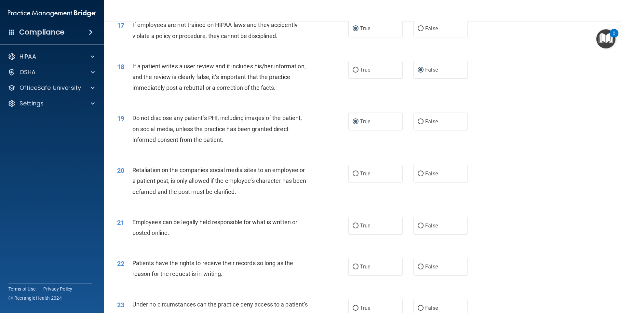
scroll to position [896, 0]
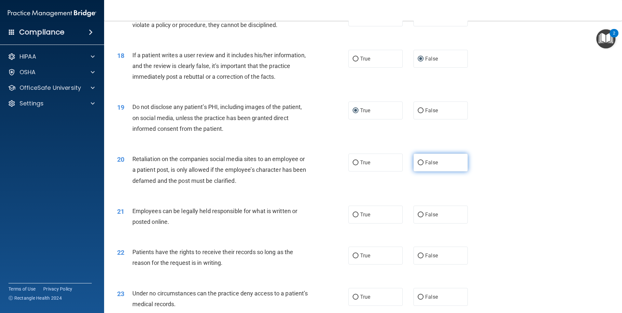
click at [418, 165] on input "False" at bounding box center [421, 162] width 6 height 5
radio input "true"
click at [356, 217] on input "True" at bounding box center [356, 215] width 6 height 5
radio input "true"
click at [353, 258] on input "True" at bounding box center [356, 256] width 6 height 5
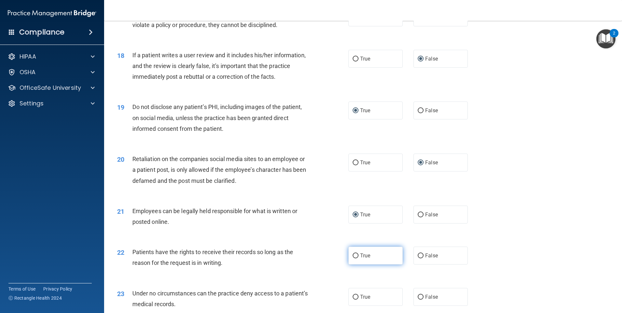
radio input "true"
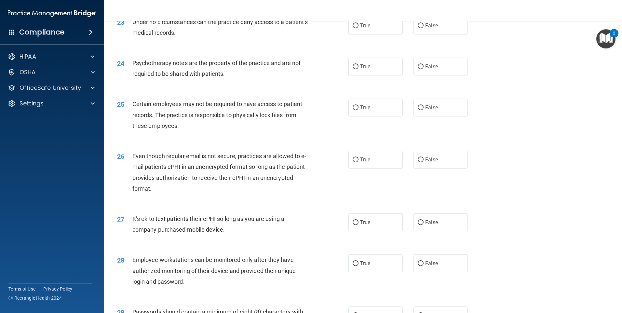
scroll to position [1171, 0]
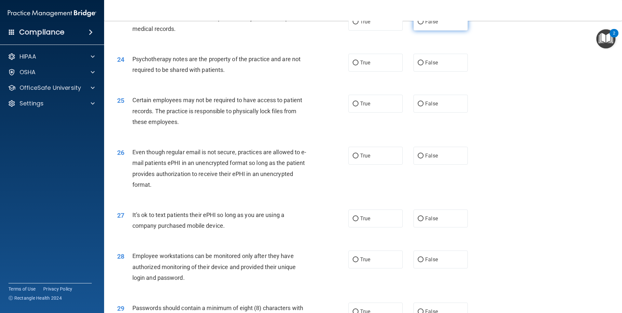
click at [418, 24] on input "False" at bounding box center [421, 22] width 6 height 5
radio input "true"
click at [353, 24] on input "True" at bounding box center [356, 22] width 6 height 5
radio input "true"
radio input "false"
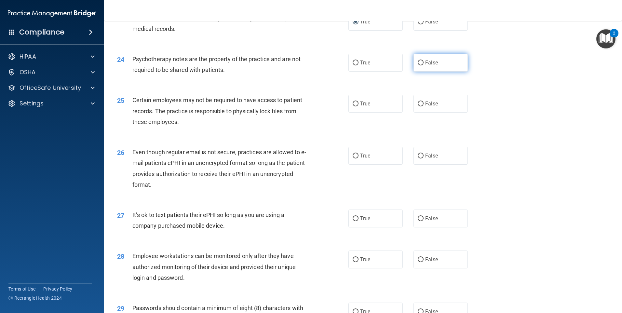
click at [418, 65] on input "False" at bounding box center [421, 63] width 6 height 5
radio input "true"
click at [353, 106] on input "True" at bounding box center [356, 104] width 6 height 5
radio input "true"
click at [354, 158] on input "True" at bounding box center [356, 156] width 6 height 5
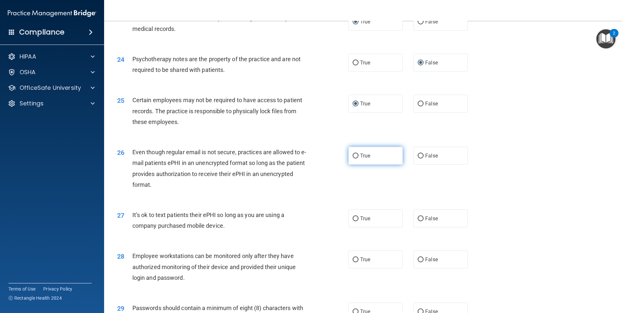
radio input "true"
click at [418, 221] on input "False" at bounding box center [421, 218] width 6 height 5
radio input "true"
click at [419, 262] on input "False" at bounding box center [421, 259] width 6 height 5
radio input "true"
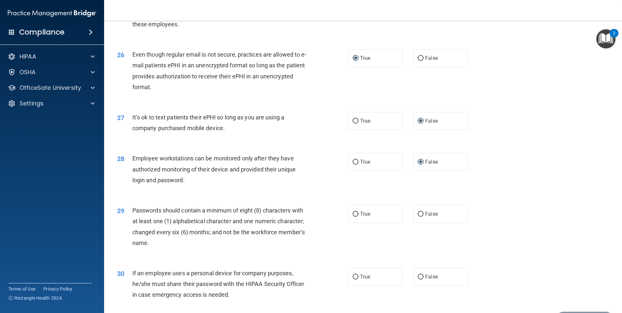
scroll to position [1321, 0]
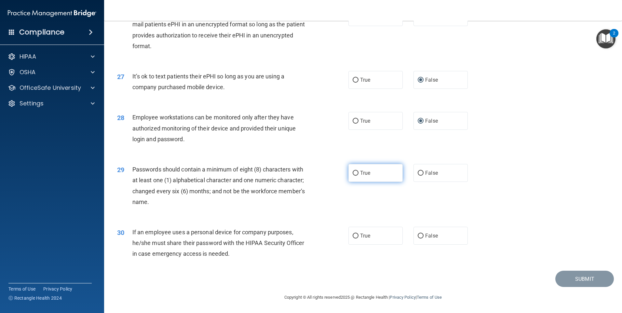
click at [353, 171] on input "True" at bounding box center [356, 173] width 6 height 5
radio input "true"
click at [418, 236] on input "False" at bounding box center [421, 236] width 6 height 5
radio input "true"
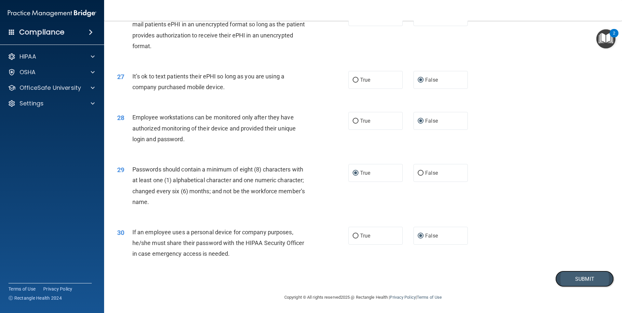
click at [569, 276] on button "Submit" at bounding box center [585, 279] width 59 height 17
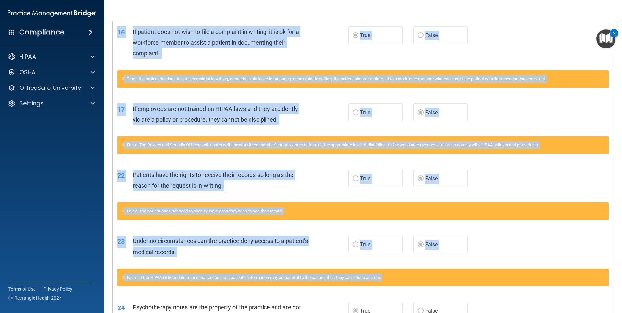
scroll to position [630, 0]
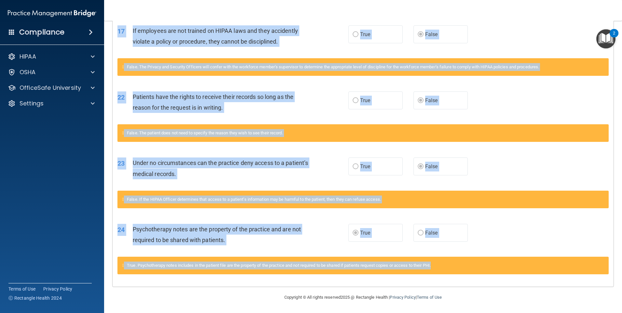
drag, startPoint x: 116, startPoint y: 102, endPoint x: 450, endPoint y: 273, distance: 376.1
drag, startPoint x: 450, startPoint y: 273, endPoint x: 443, endPoint y: 263, distance: 12.6
